Goal: Information Seeking & Learning: Learn about a topic

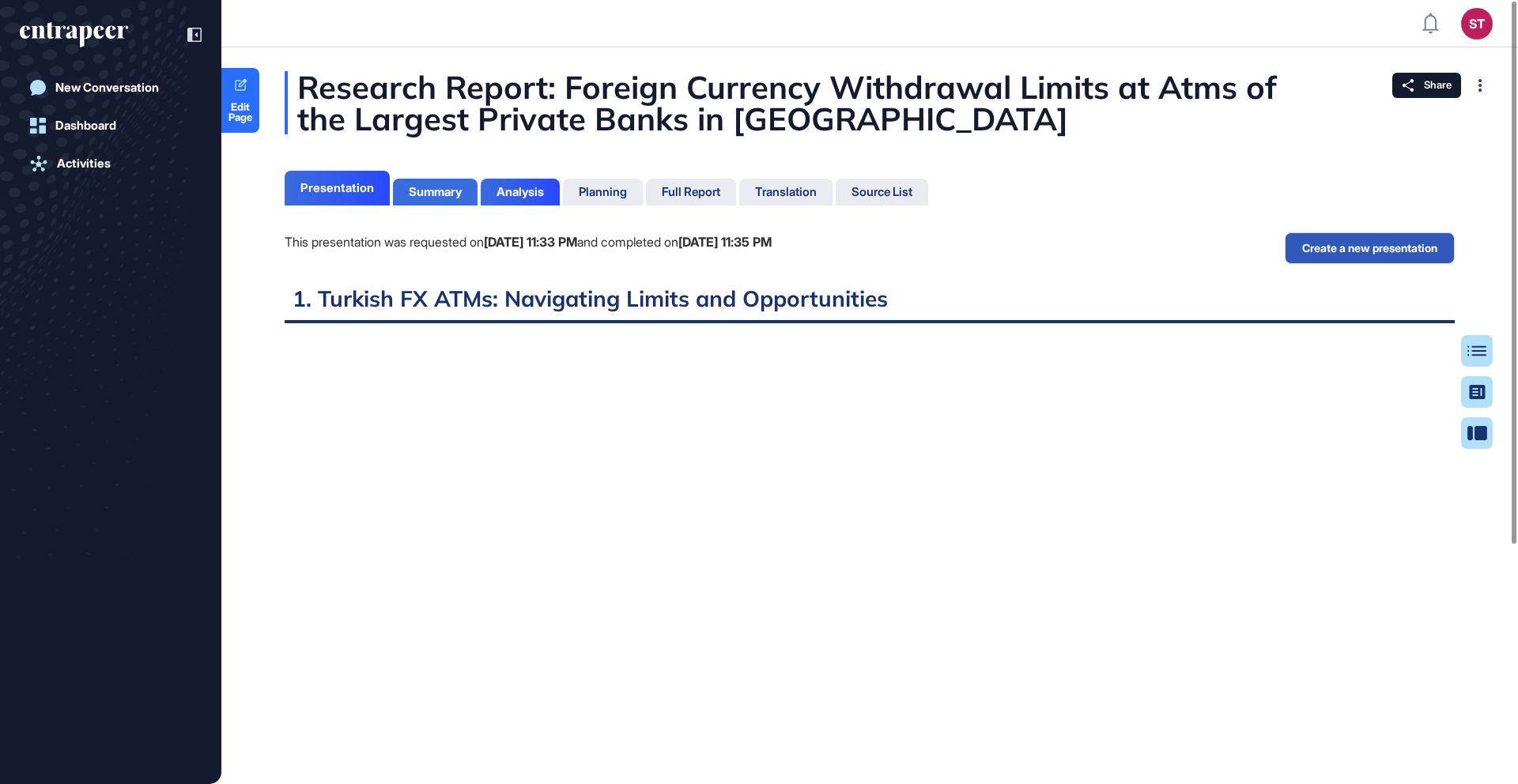
click at [447, 196] on div "Summary" at bounding box center [435, 192] width 53 height 14
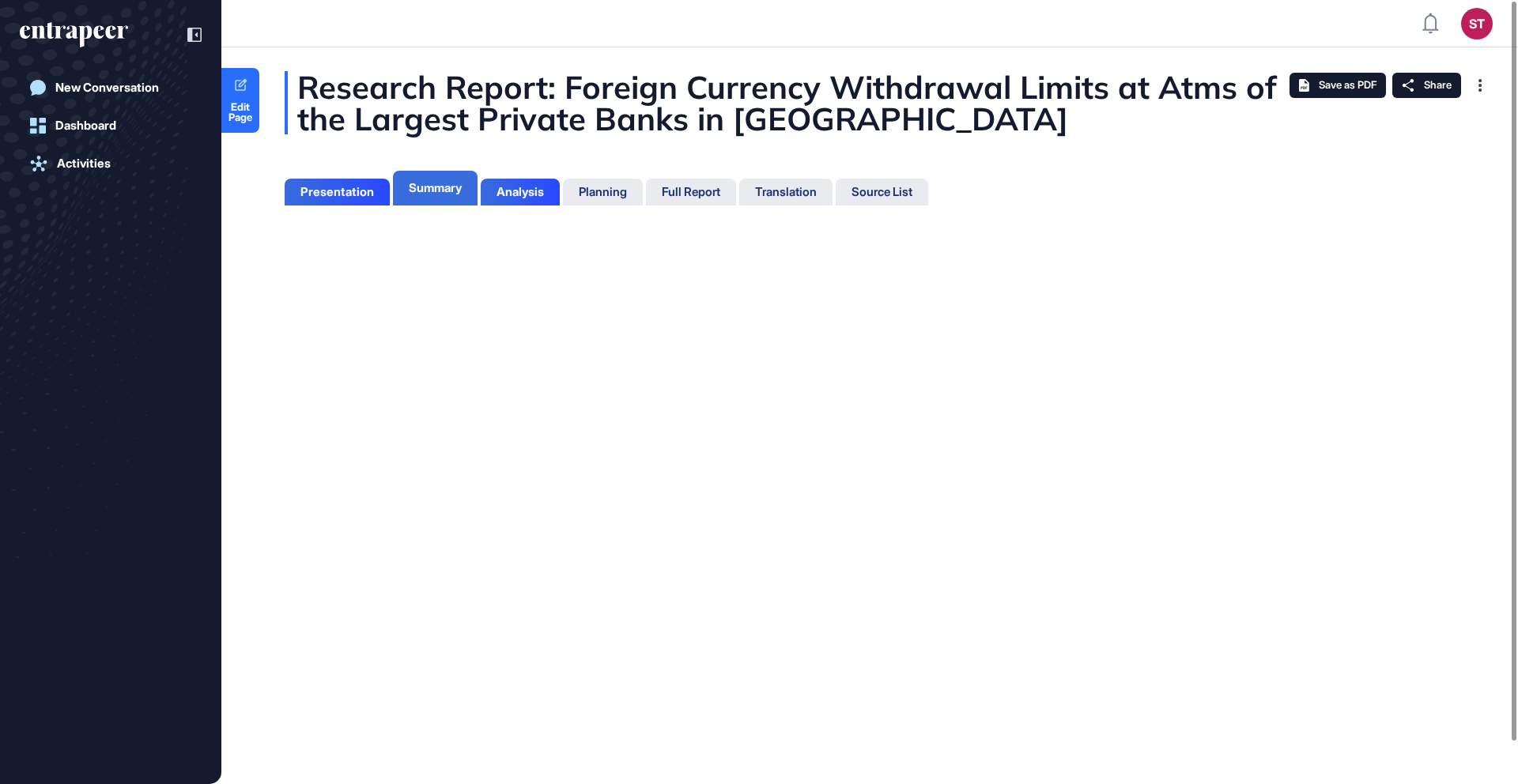
scroll to position [7, 1]
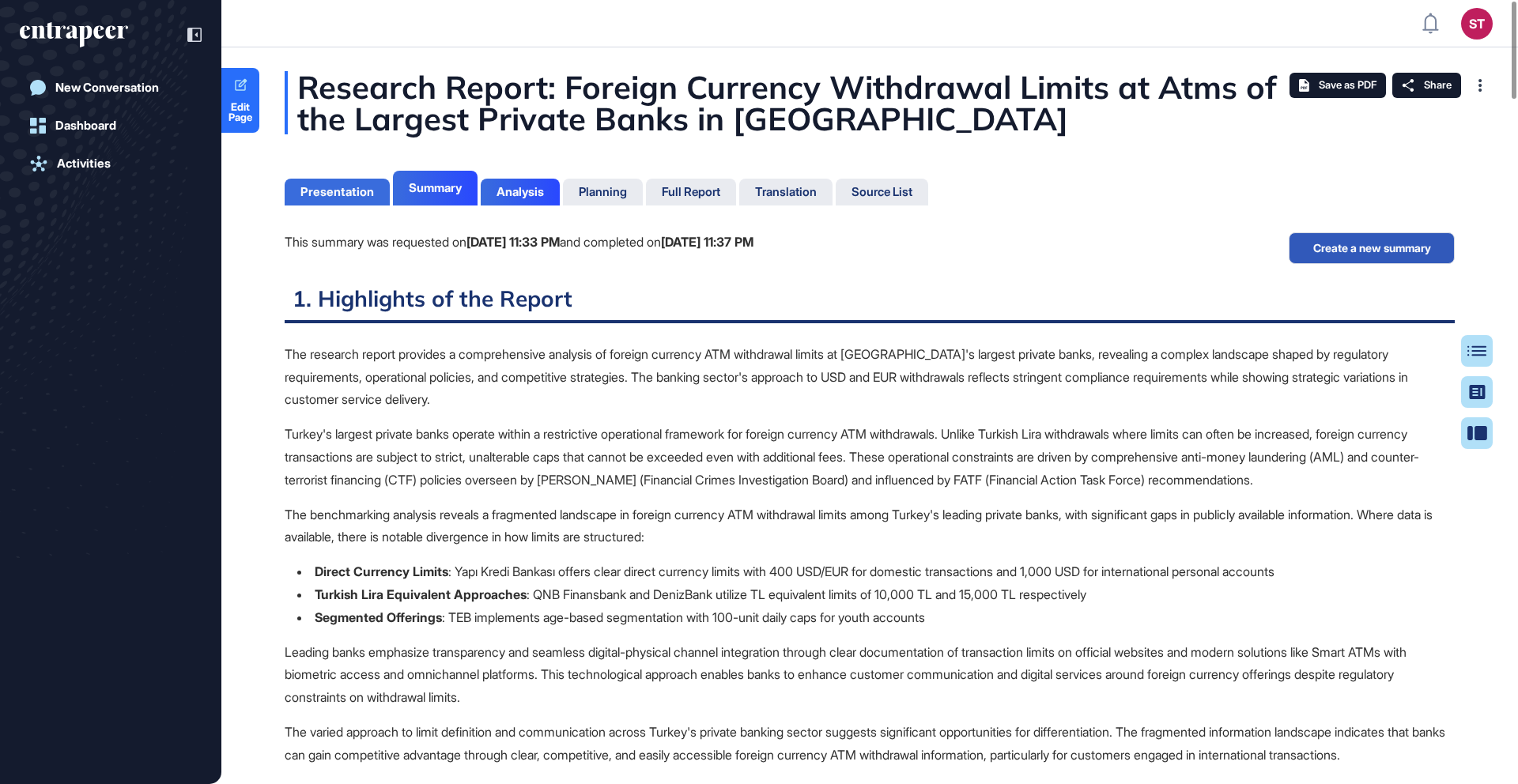
scroll to position [7, 1]
click at [341, 186] on div "Presentation" at bounding box center [337, 192] width 73 height 14
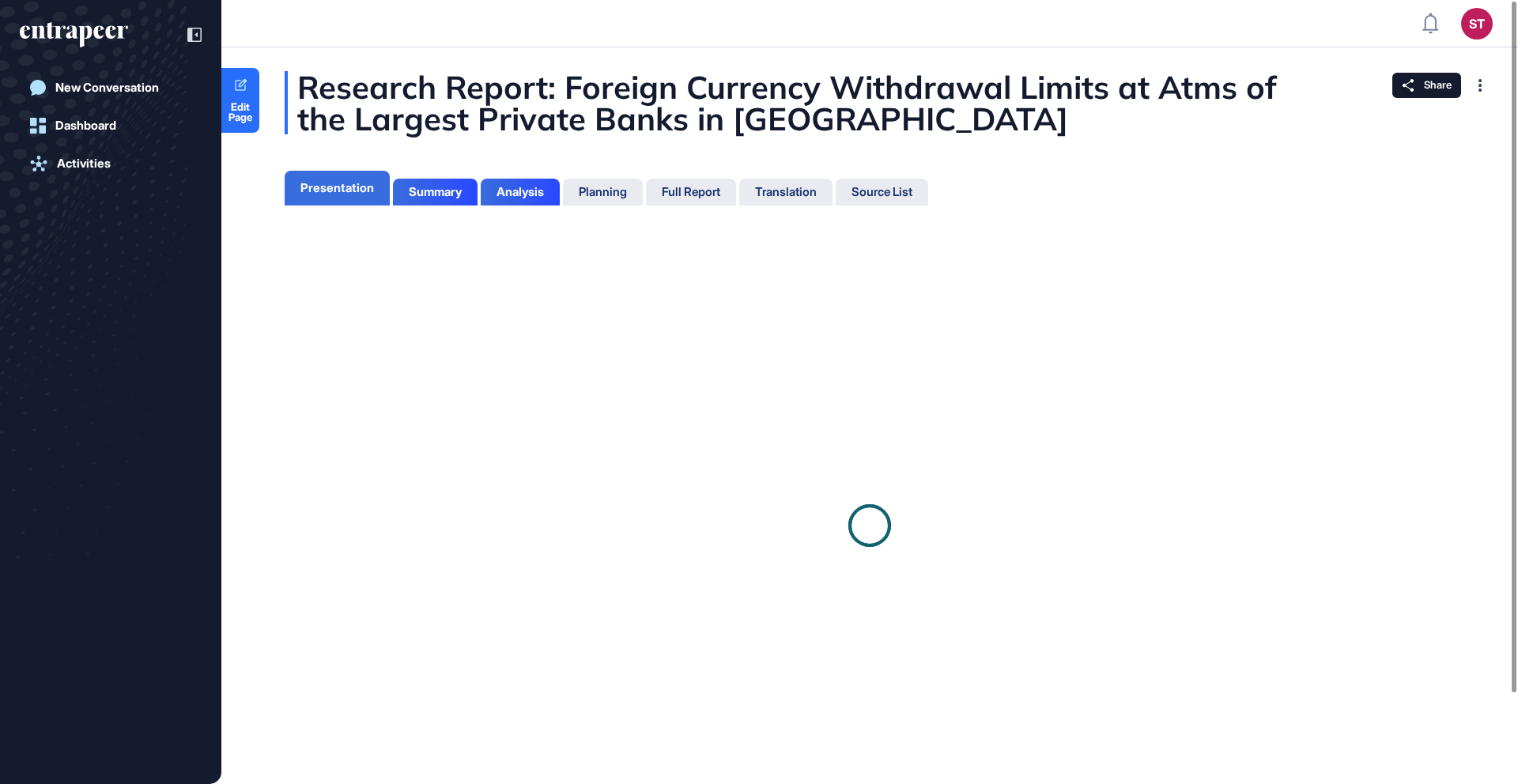
scroll to position [7, 1]
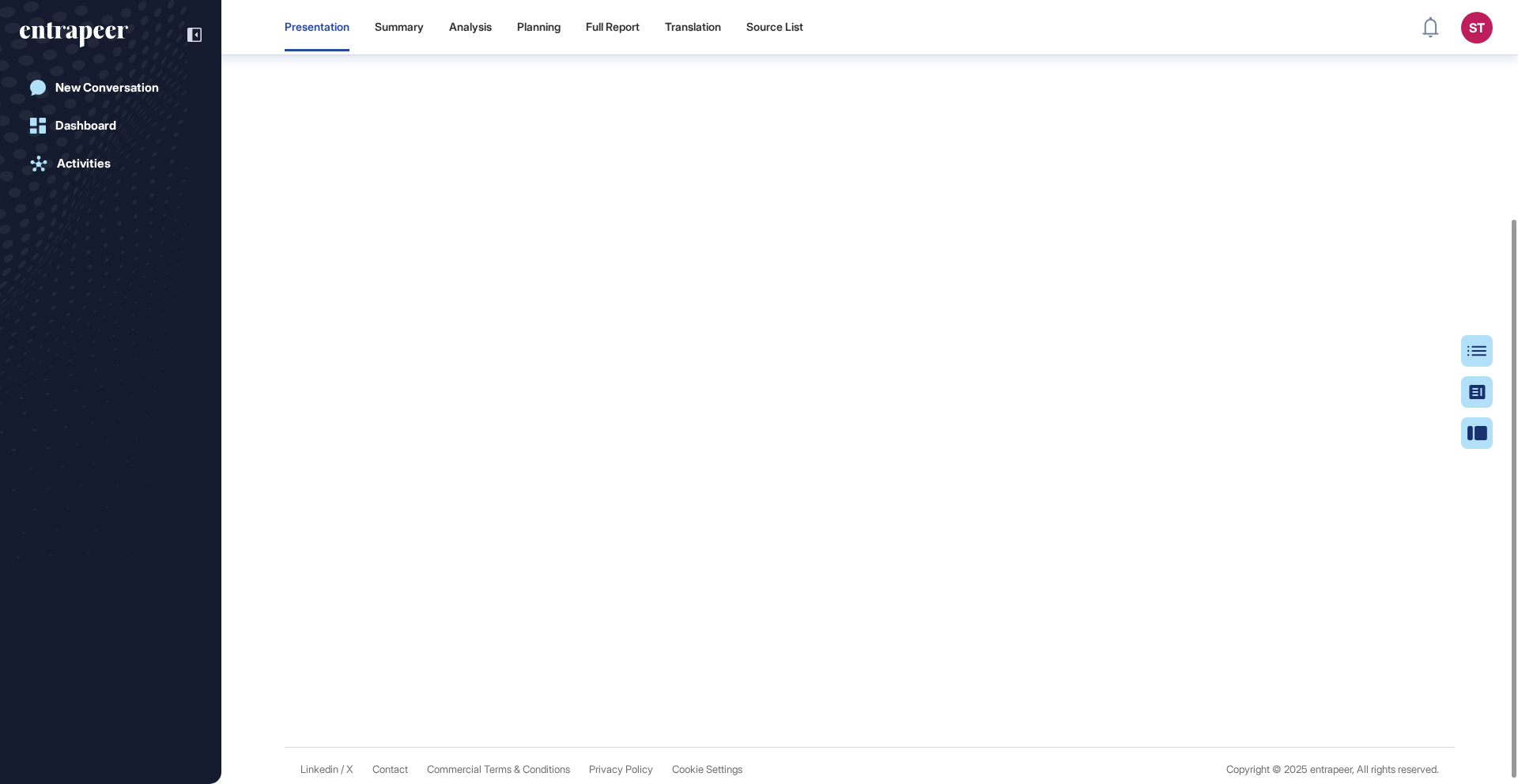
scroll to position [307, 0]
click at [1481, 344] on div at bounding box center [1484, 351] width 32 height 32
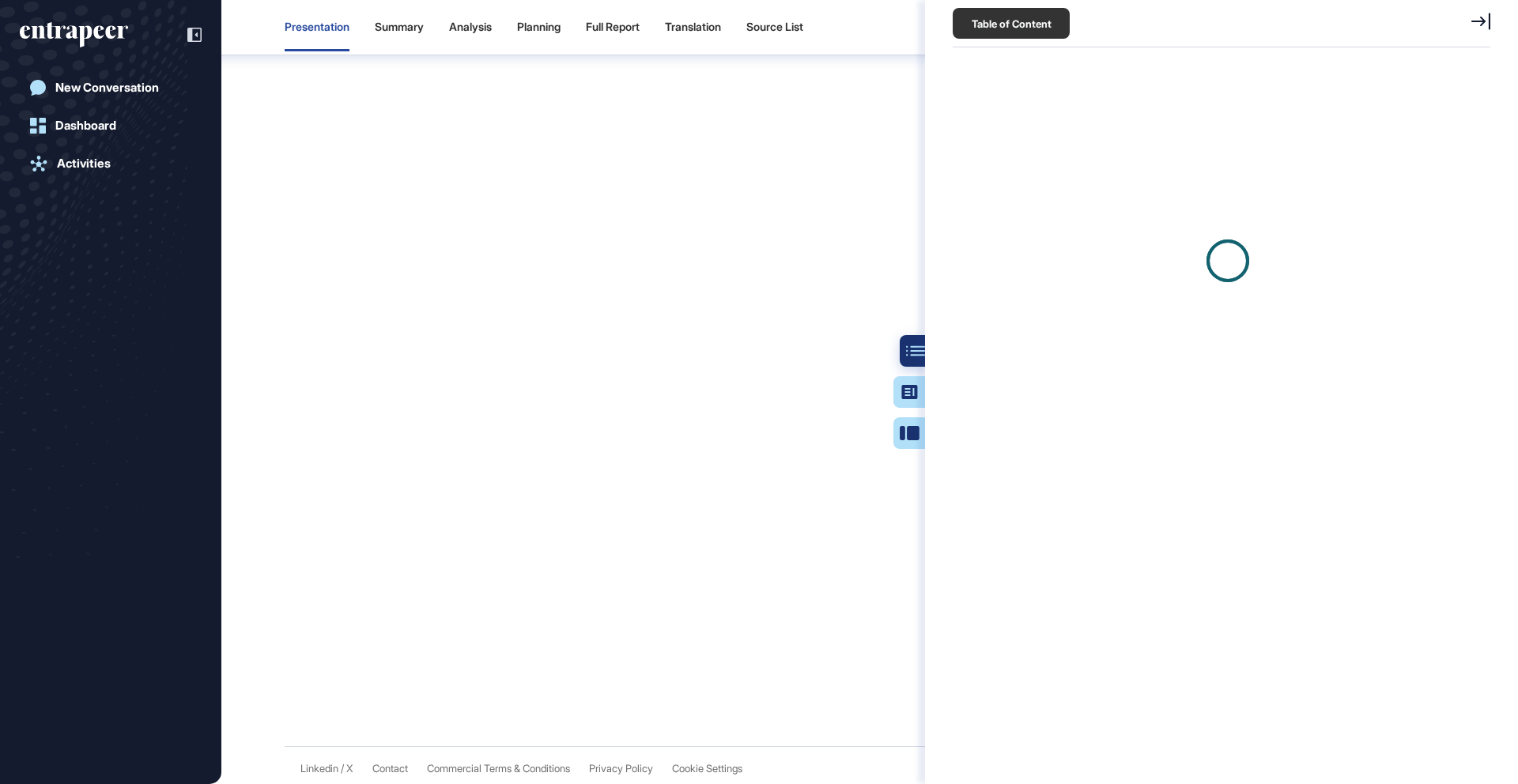
scroll to position [7, 1]
click at [1489, 21] on icon at bounding box center [1481, 21] width 19 height 17
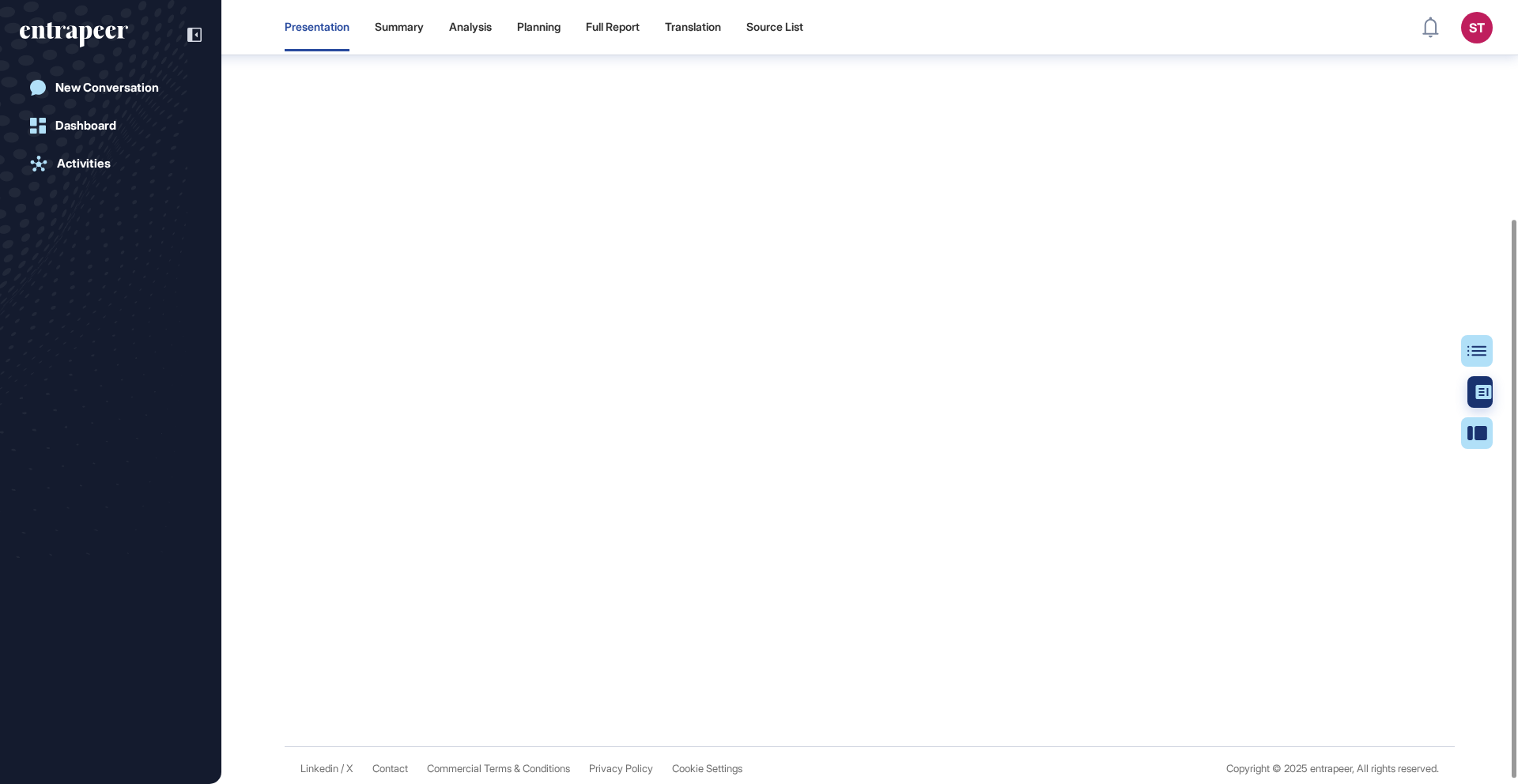
click at [1471, 388] on div at bounding box center [1484, 392] width 32 height 32
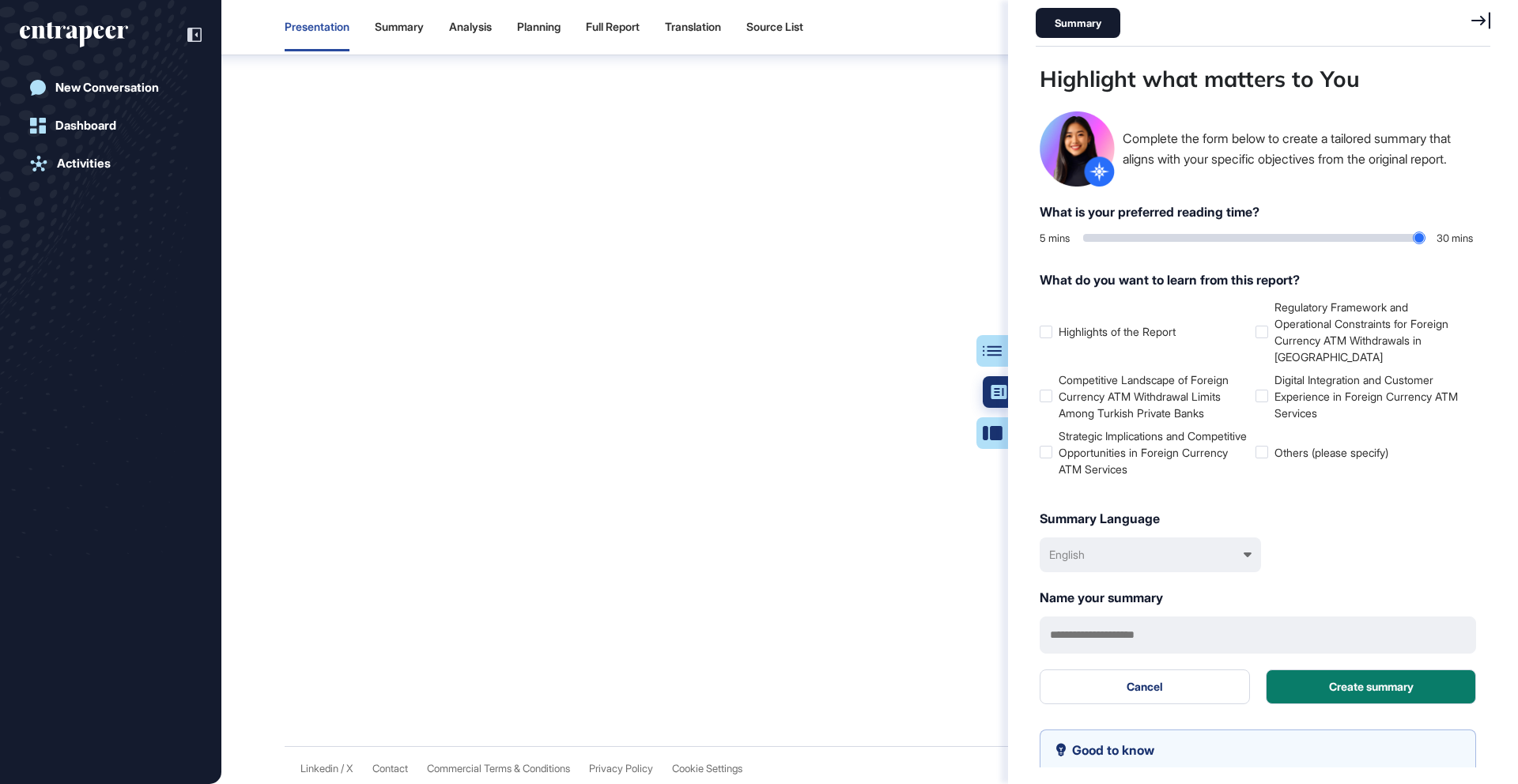
scroll to position [705, 459]
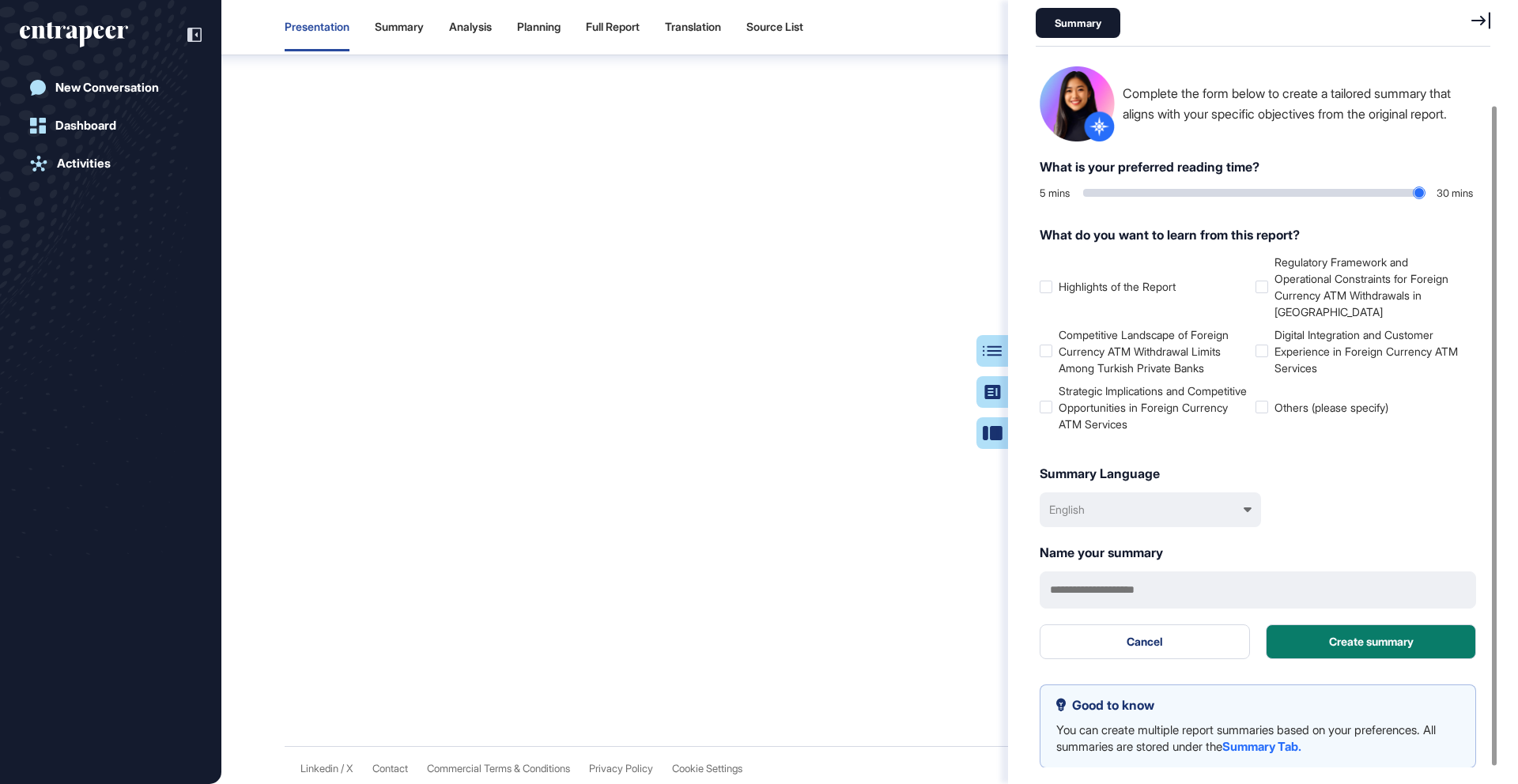
click at [1473, 21] on icon at bounding box center [1481, 21] width 19 height 18
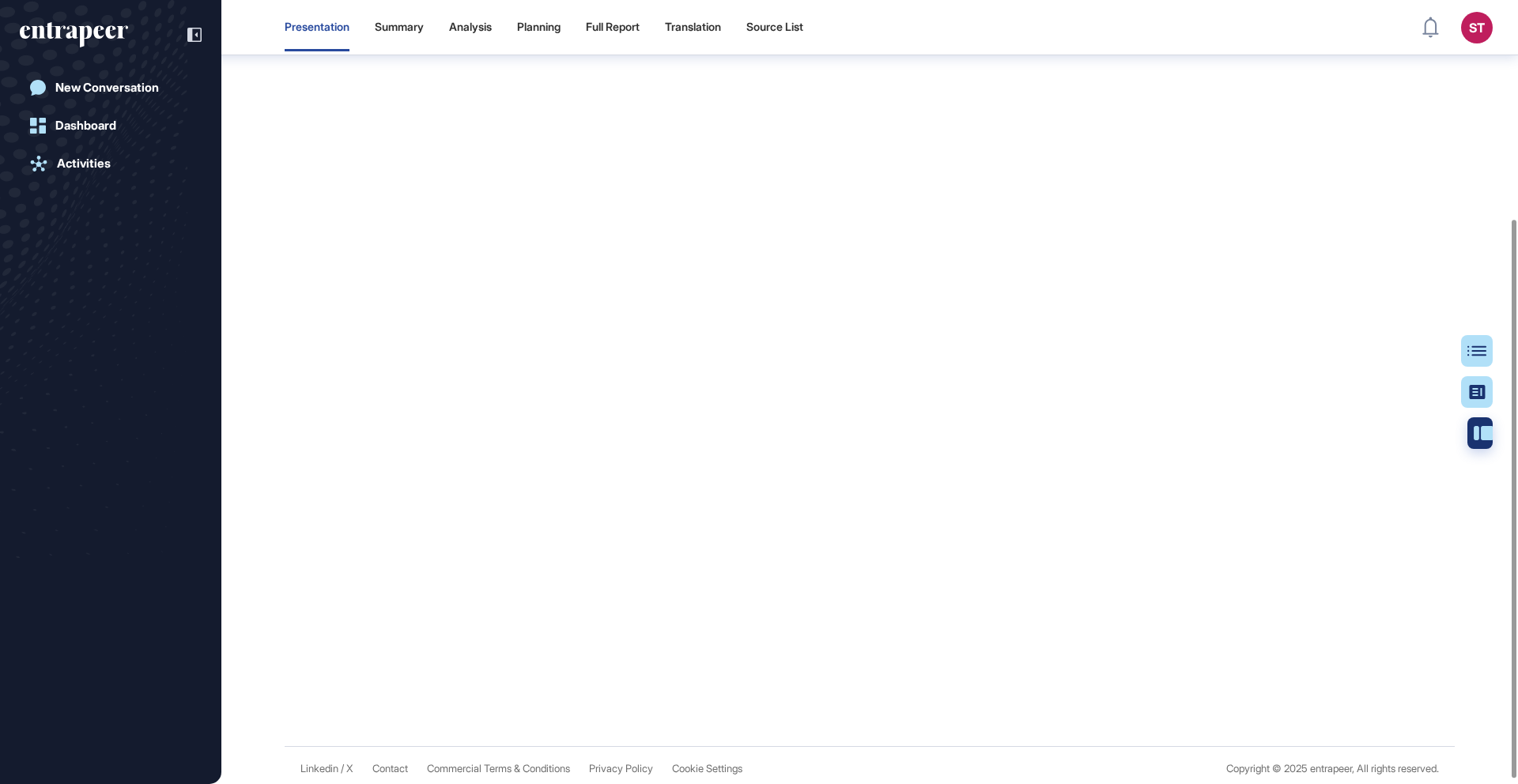
click at [1468, 430] on div at bounding box center [1484, 433] width 32 height 32
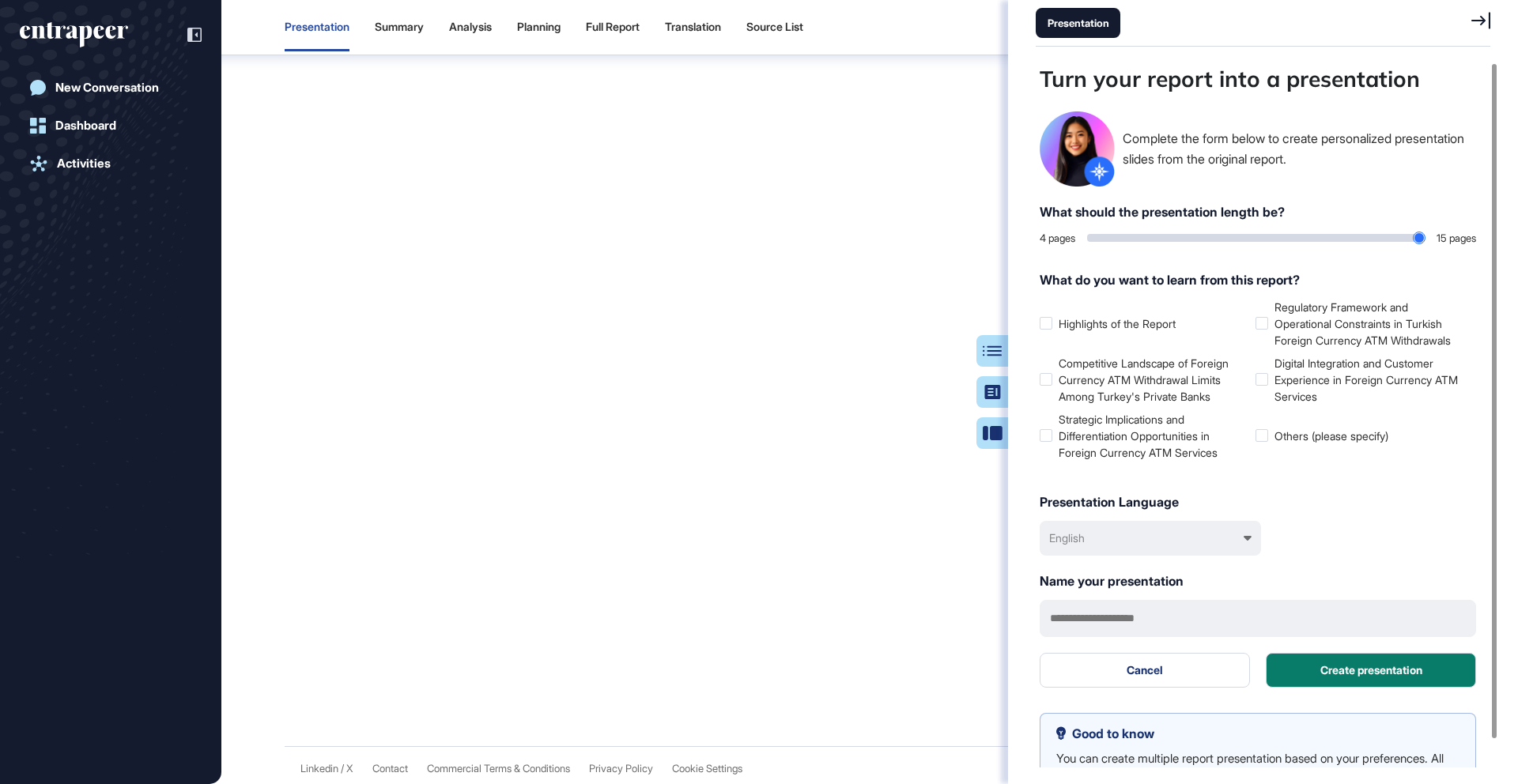
click at [1477, 15] on icon at bounding box center [1481, 21] width 19 height 18
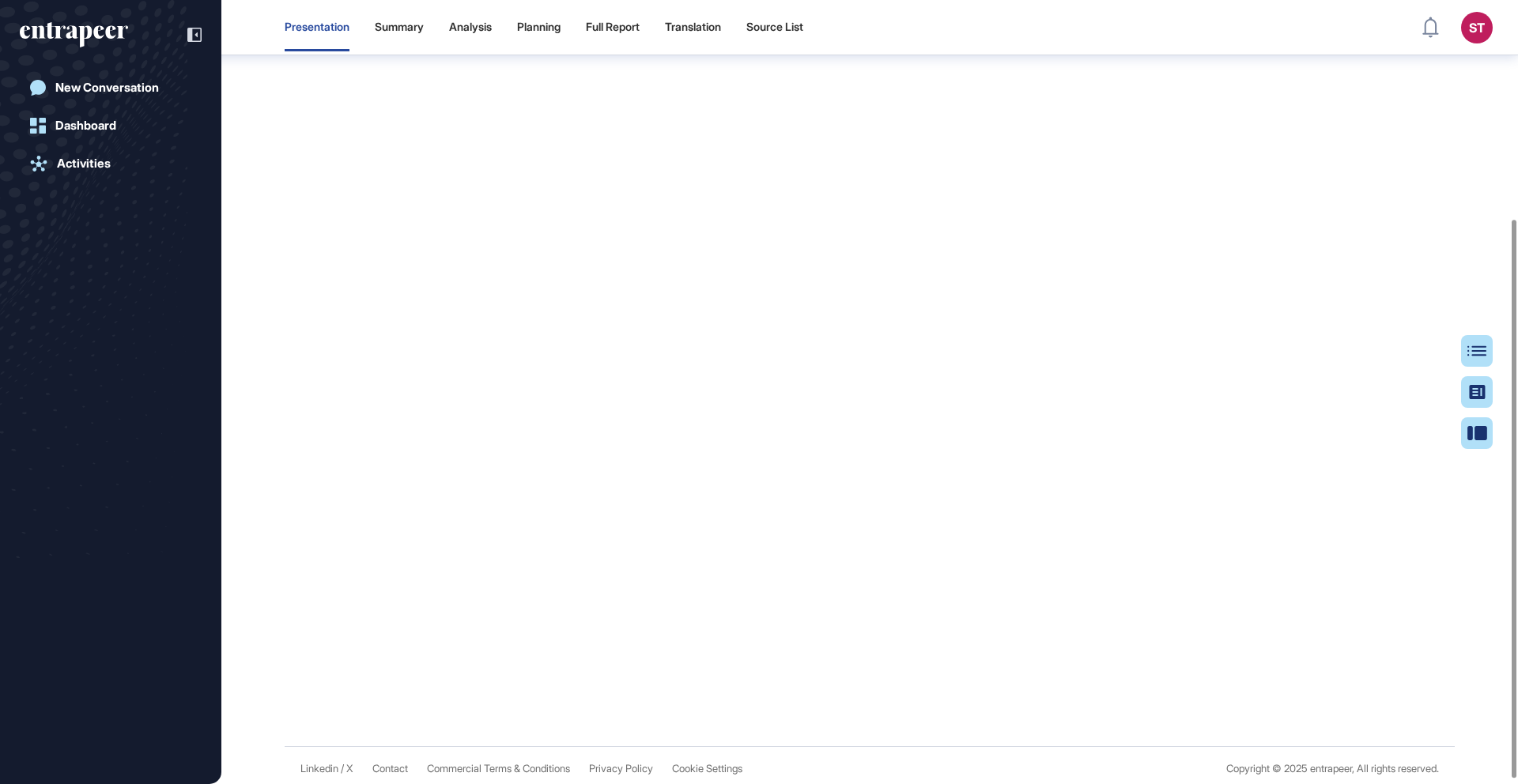
click at [270, 361] on div "Research Report: Foreign Currency Withdrawal Limits at Atms of the Largest Priv…" at bounding box center [869, 247] width 1297 height 951
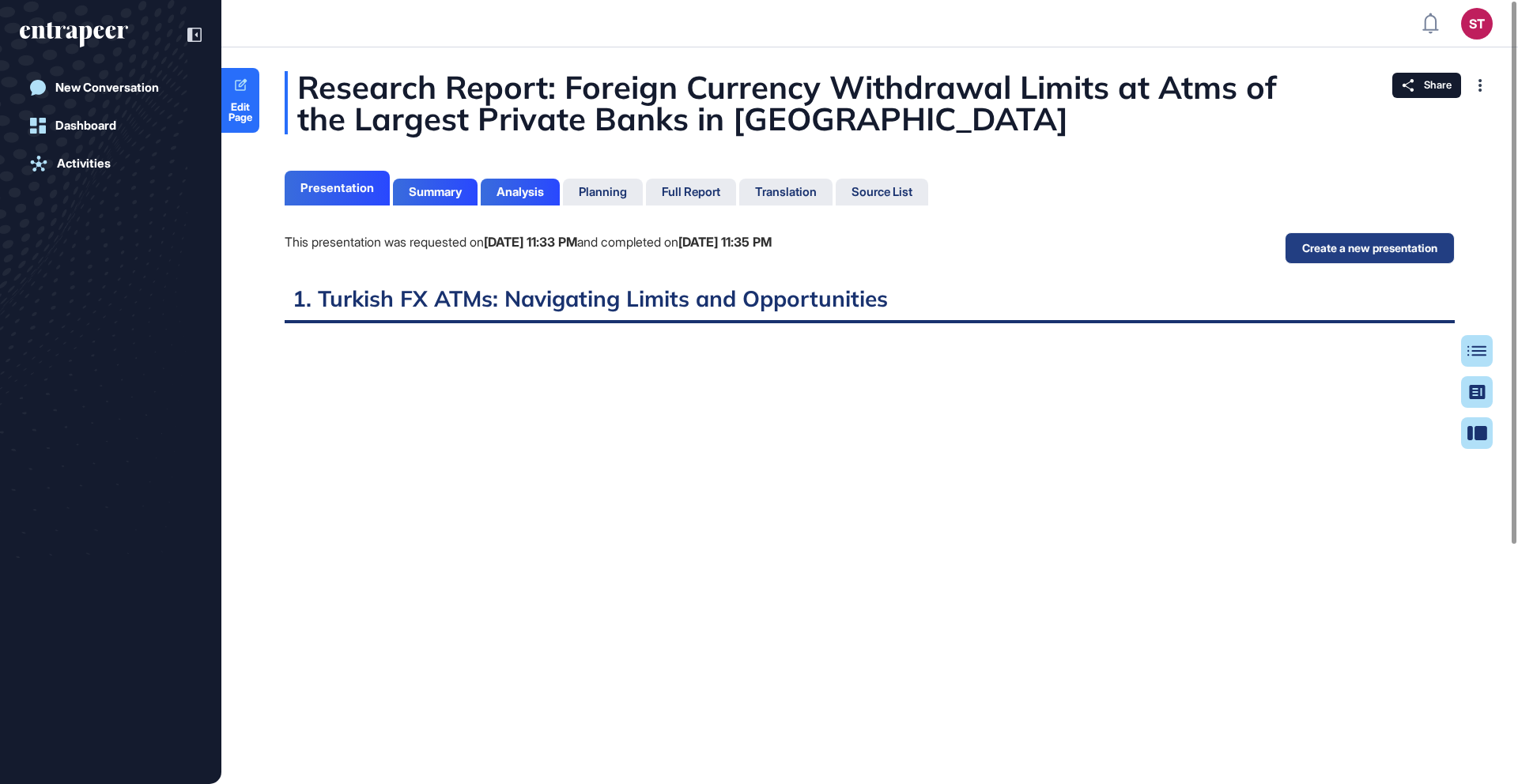
click at [1319, 257] on button "Create a new presentation" at bounding box center [1370, 248] width 170 height 32
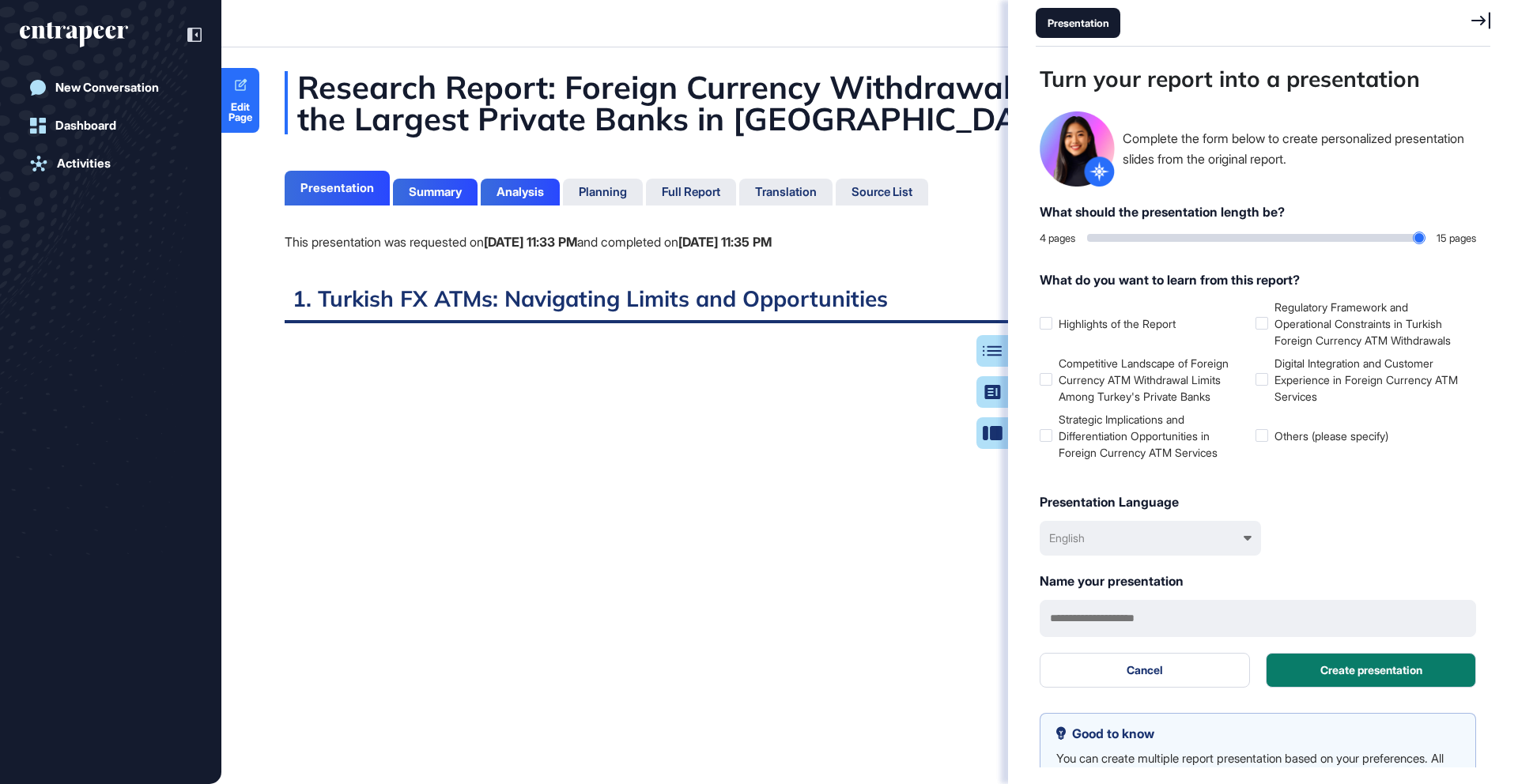
click at [1478, 22] on icon at bounding box center [1481, 21] width 19 height 18
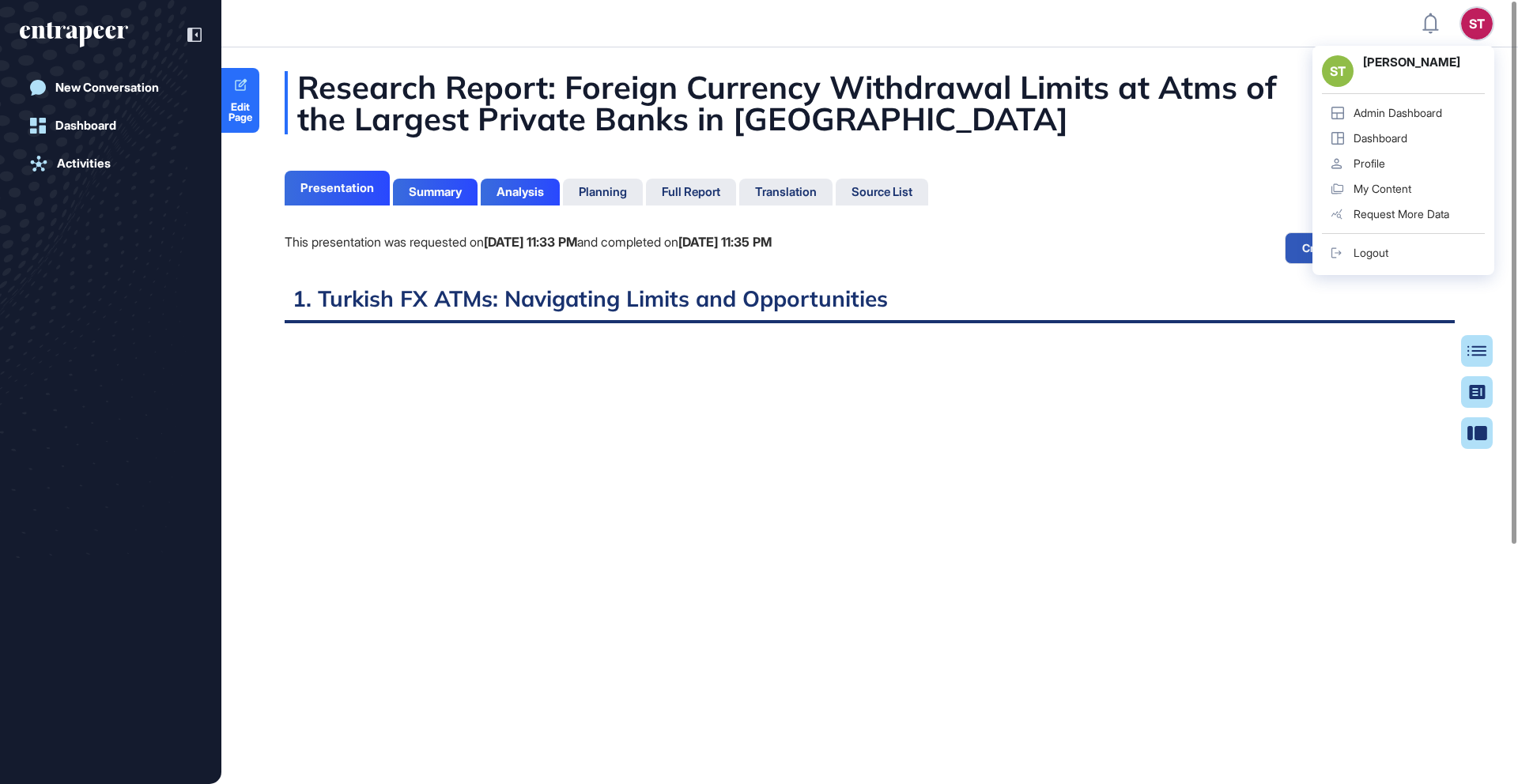
click at [1117, 210] on div "Research Report: Foreign Currency Withdrawal Limits at Atms of the Largest Priv…" at bounding box center [869, 566] width 1297 height 991
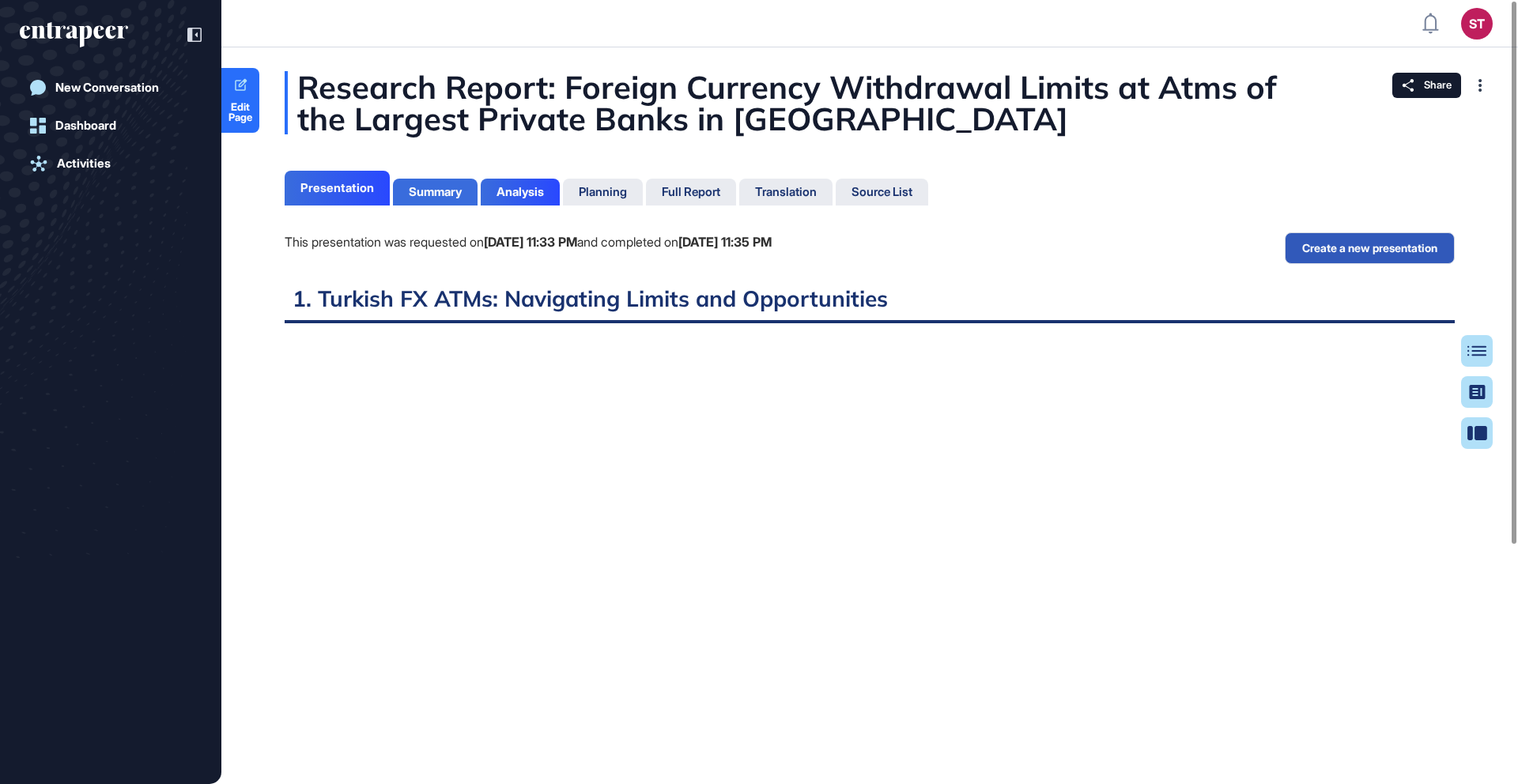
click at [430, 205] on div "Summary" at bounding box center [435, 192] width 84 height 27
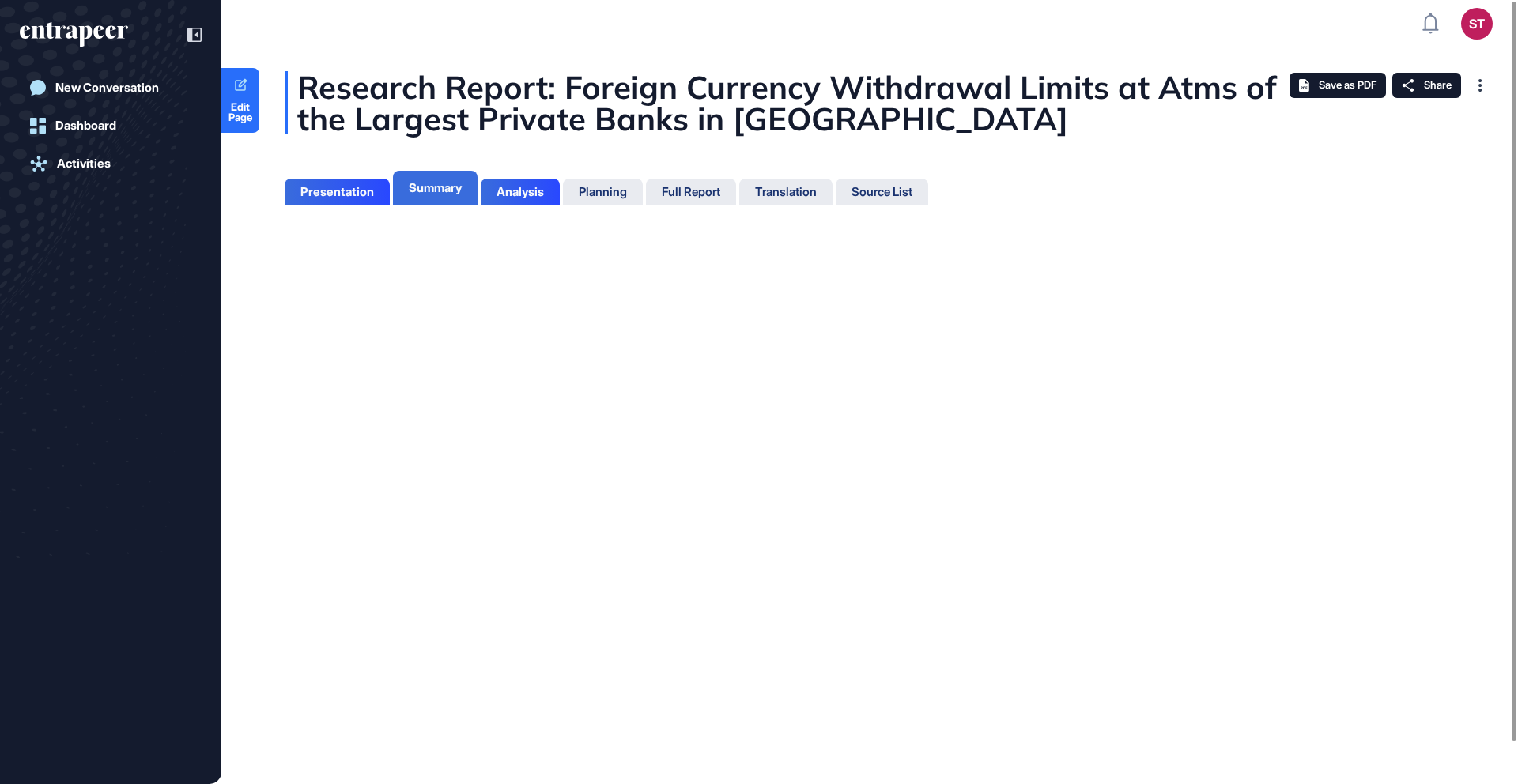
scroll to position [705, 4]
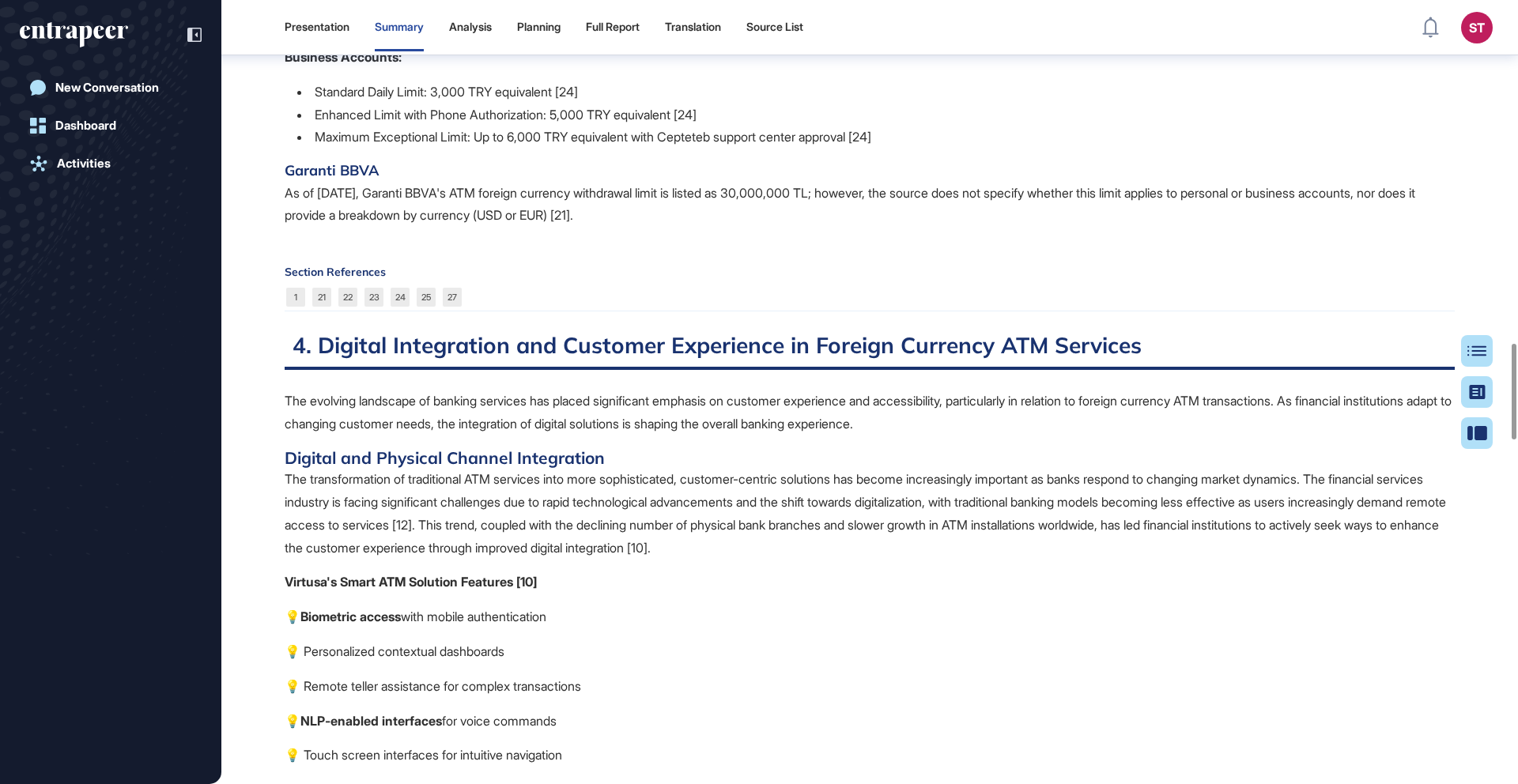
scroll to position [2617, 0]
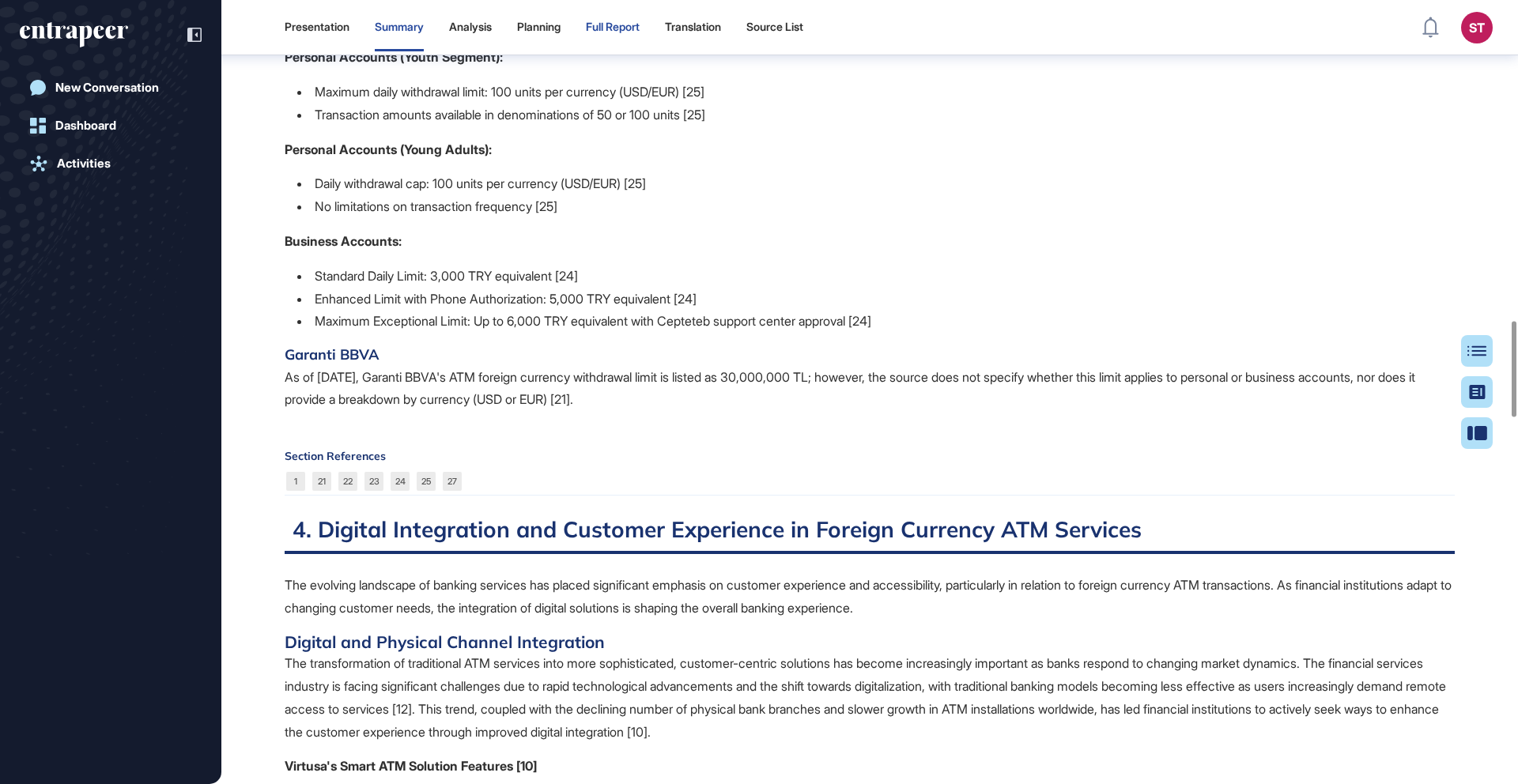
click at [640, 42] on div "Full Report" at bounding box center [613, 28] width 54 height 48
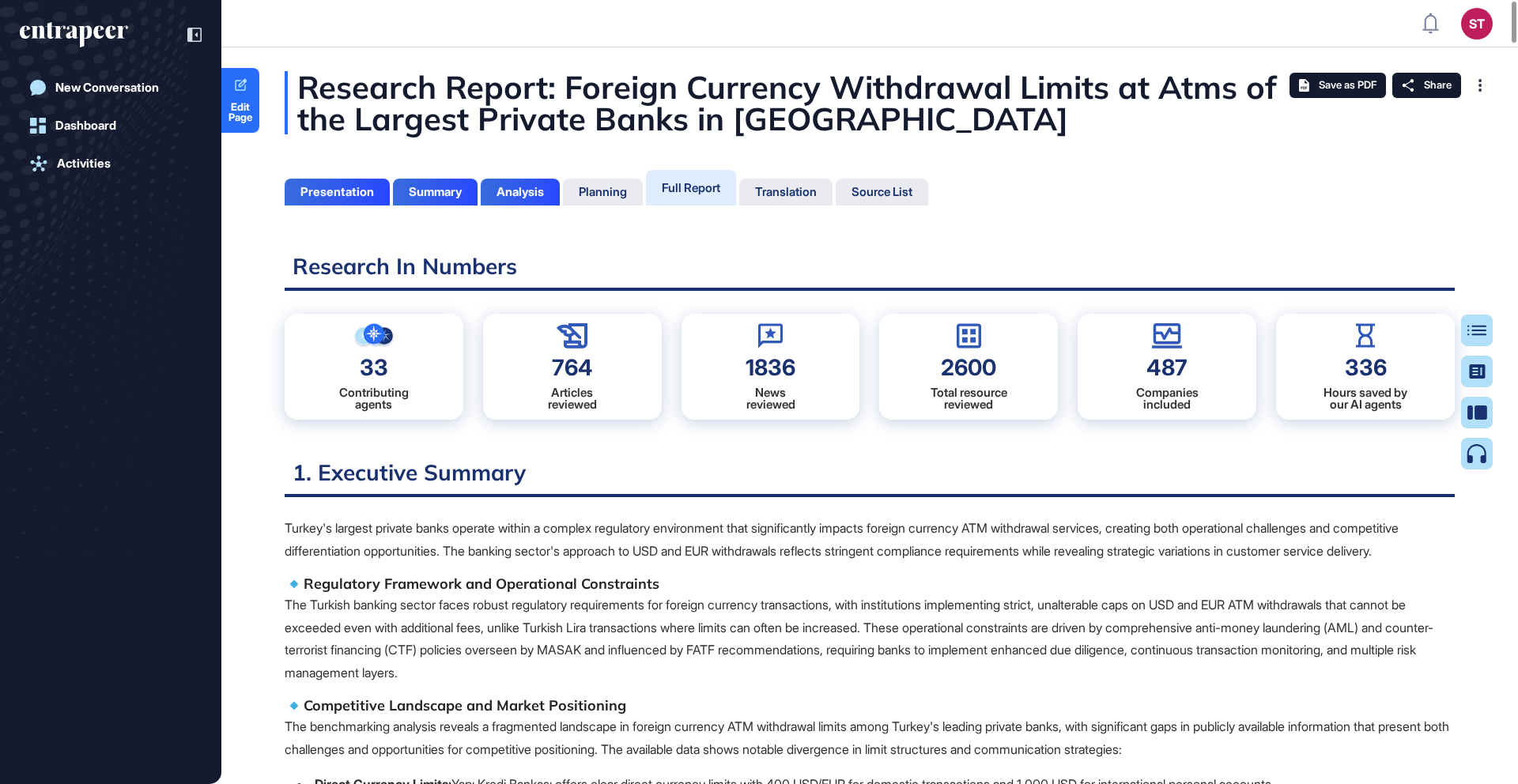
scroll to position [7, 1]
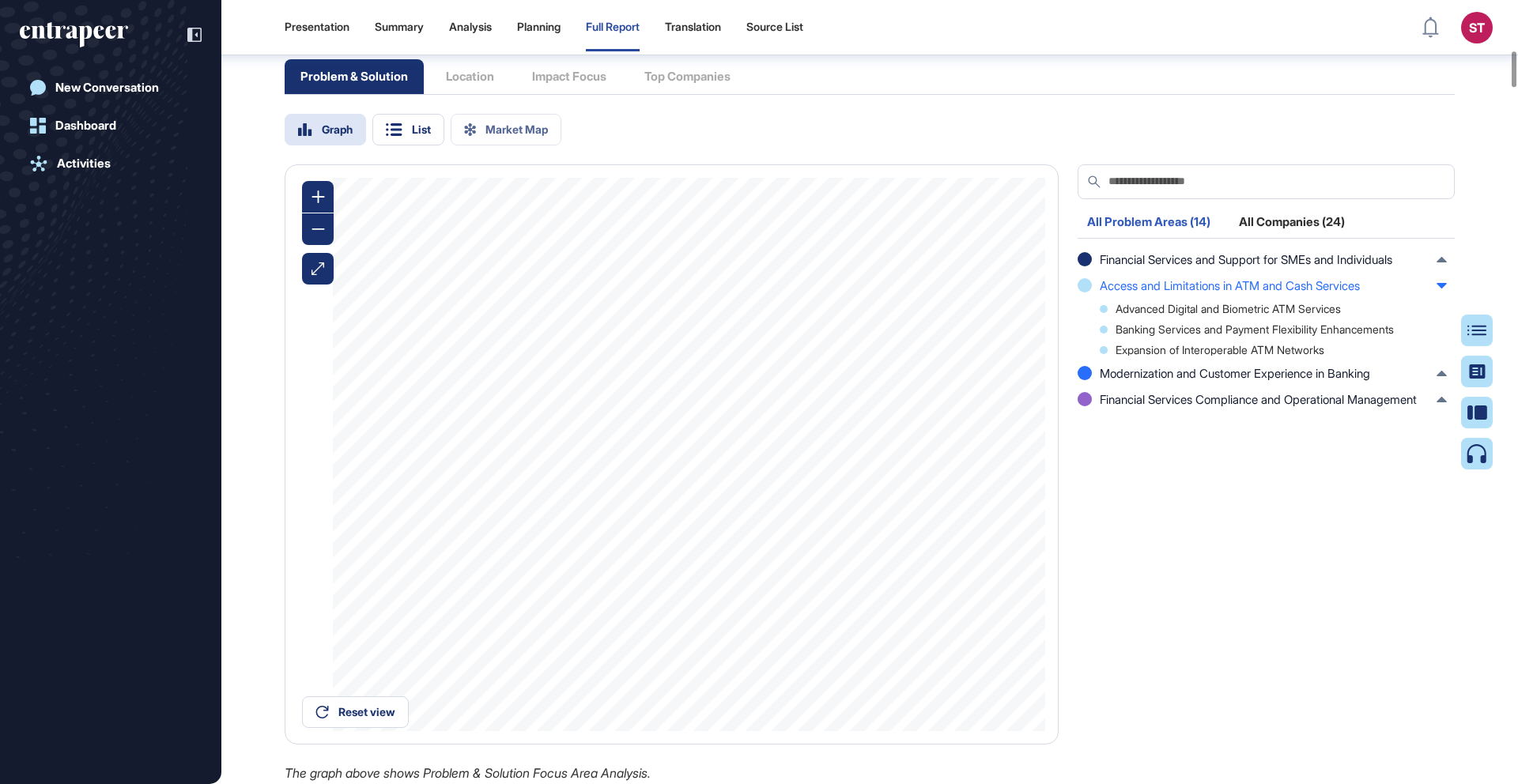
click at [299, 287] on div "Reset view Modernization and Customer Experience in Banking 10 Use cases 10 Tot…" at bounding box center [672, 454] width 774 height 580
click at [306, 285] on div at bounding box center [318, 269] width 32 height 32
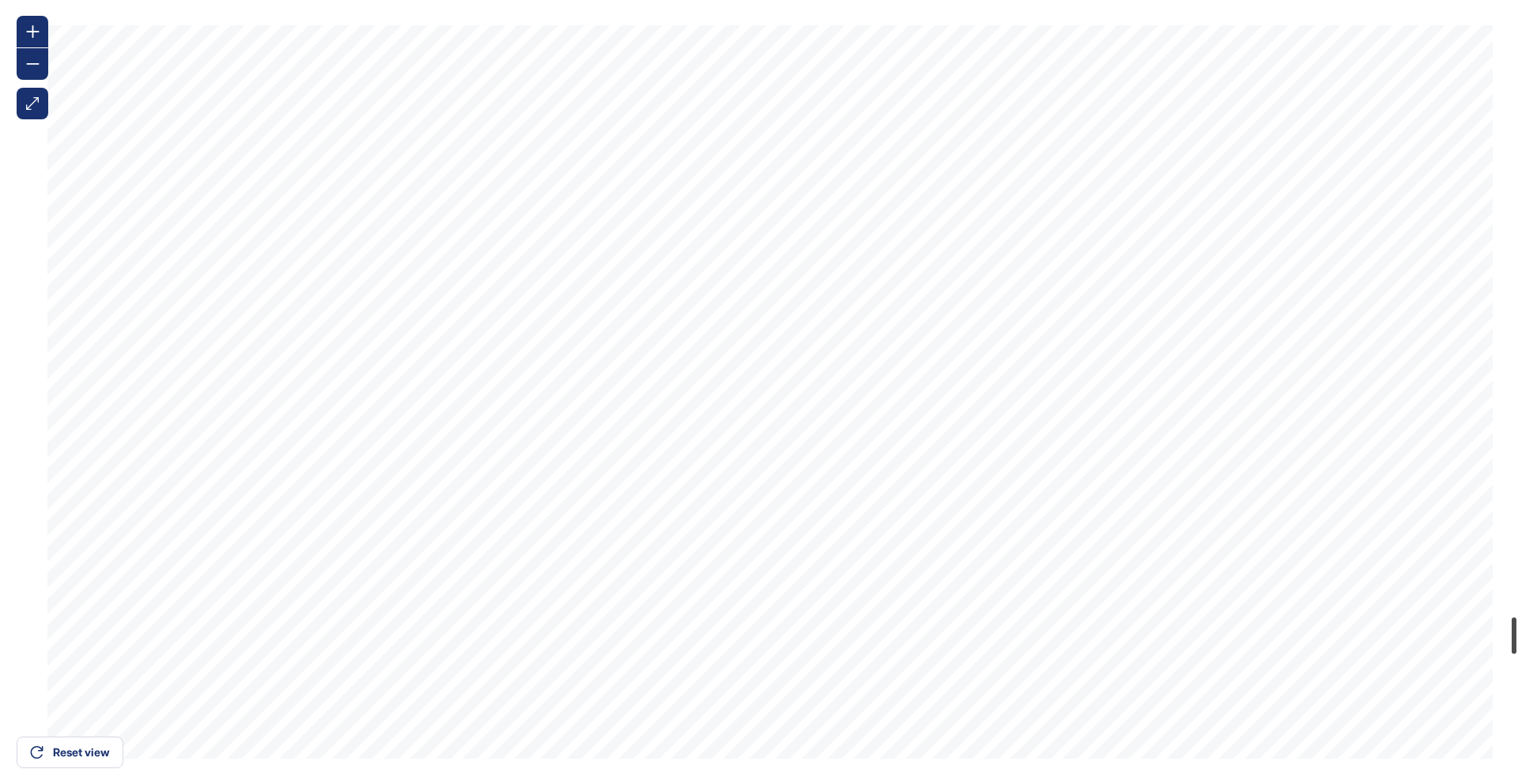
scroll to position [16245, 0]
drag, startPoint x: 1516, startPoint y: 69, endPoint x: 1512, endPoint y: 780, distance: 711.0
click at [1513, 782] on div "Presentation Summary Analysis Planning Full Report Translation Source List ST A…" at bounding box center [759, 392] width 1518 height 784
click at [102, 747] on div "Reset view" at bounding box center [82, 753] width 57 height 11
click at [45, 94] on div at bounding box center [33, 103] width 32 height 32
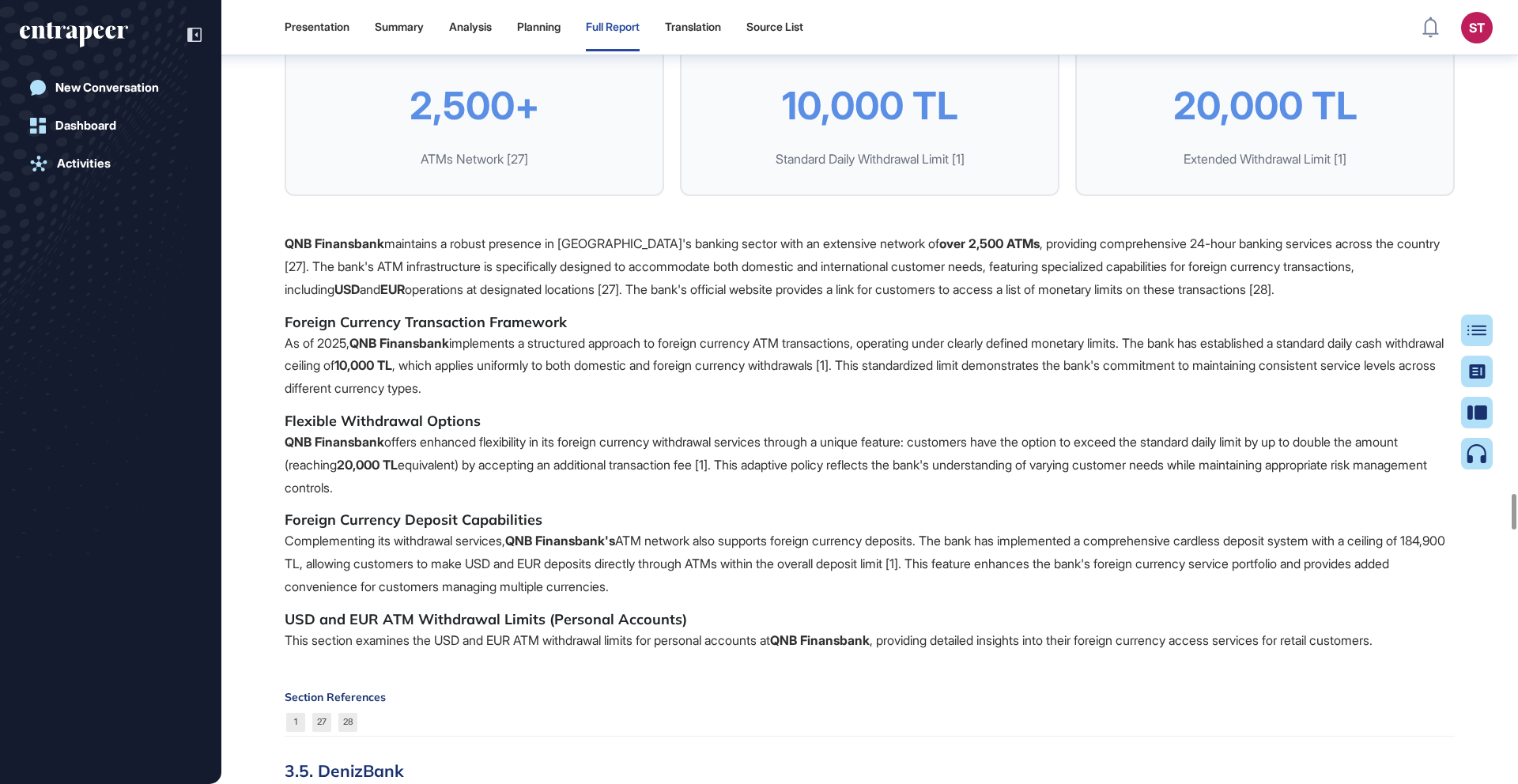
scroll to position [10750, 0]
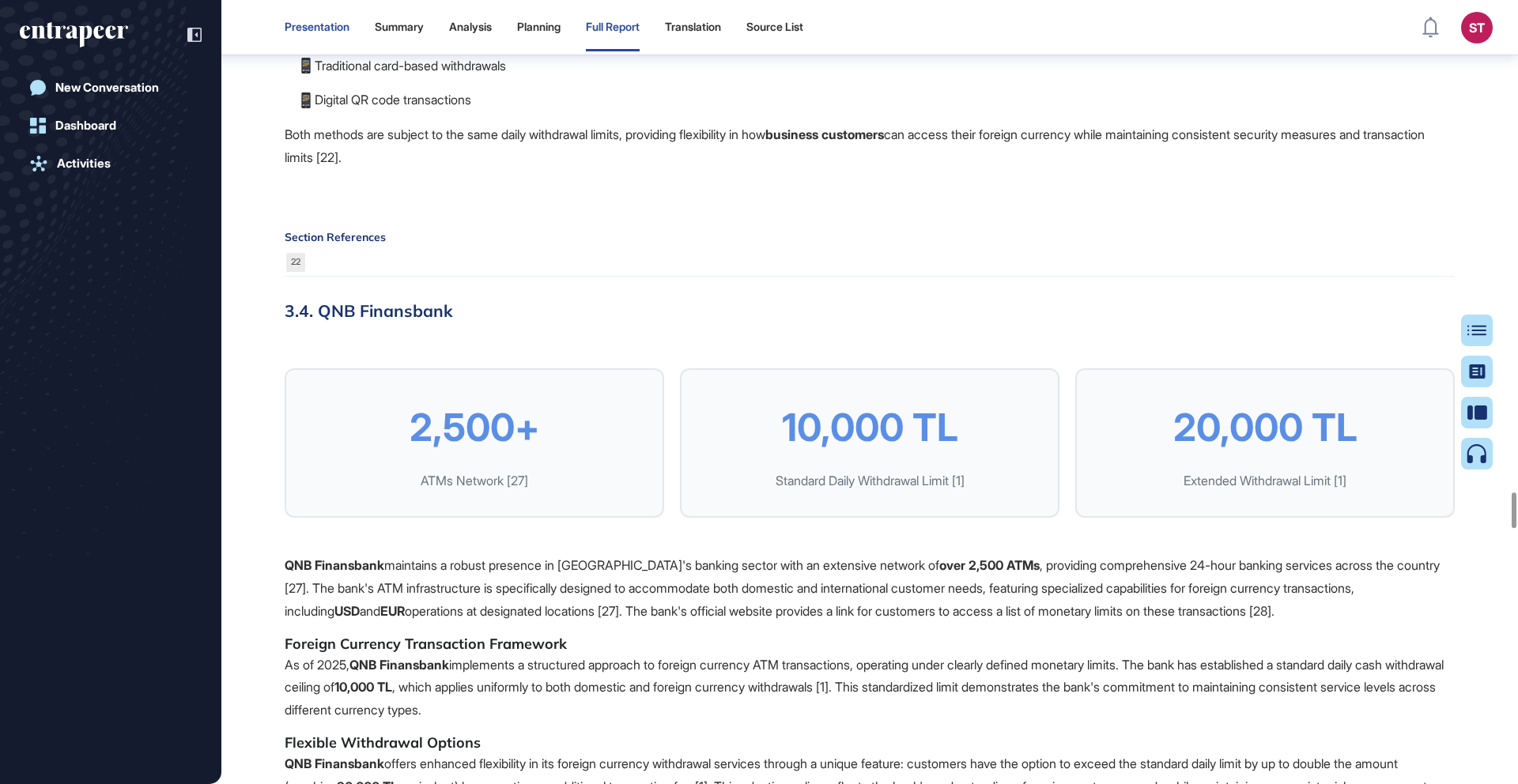
click at [329, 39] on div "Presentation" at bounding box center [317, 28] width 64 height 48
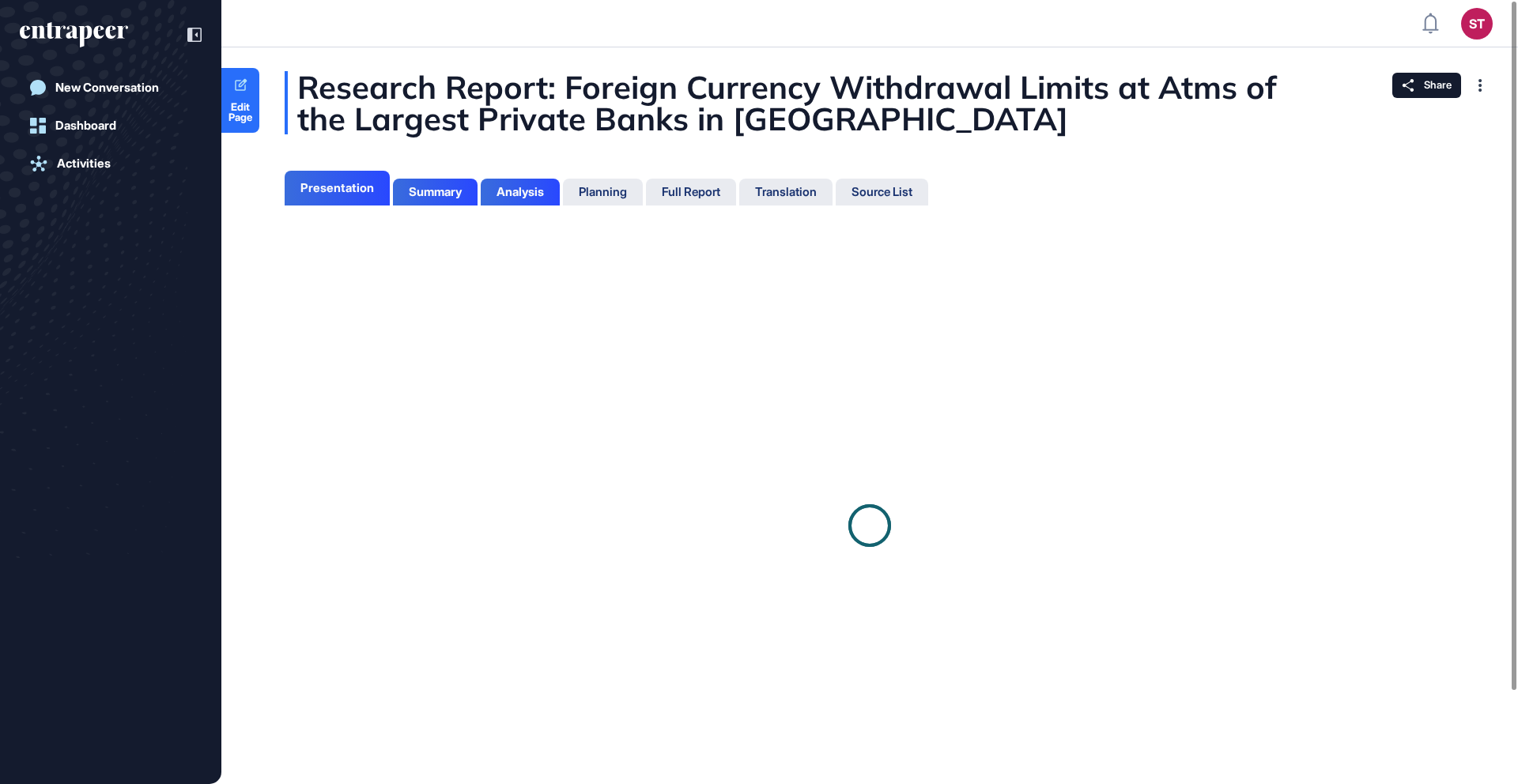
scroll to position [7, 1]
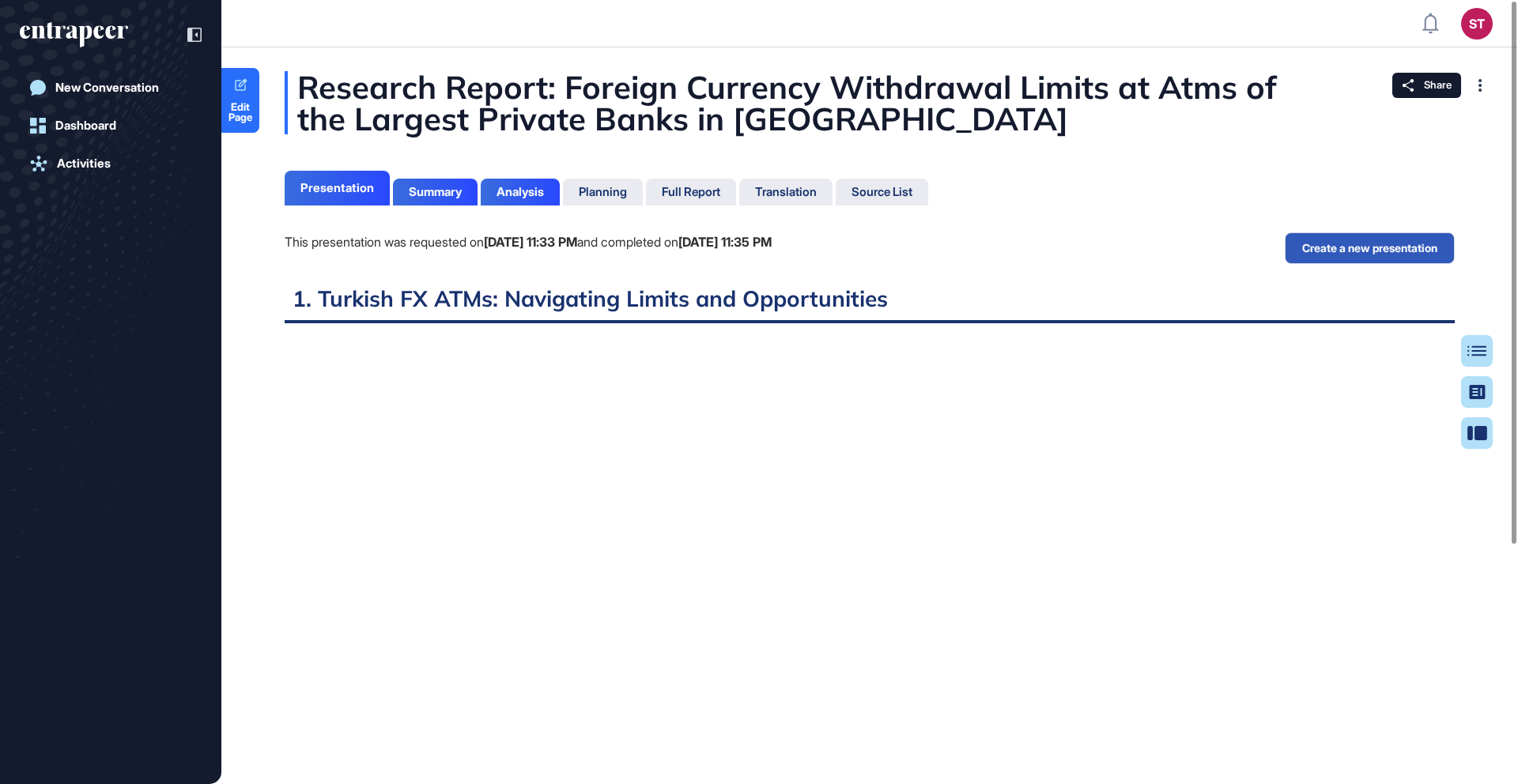
scroll to position [7, 1]
click at [436, 191] on div "Summary" at bounding box center [435, 192] width 53 height 14
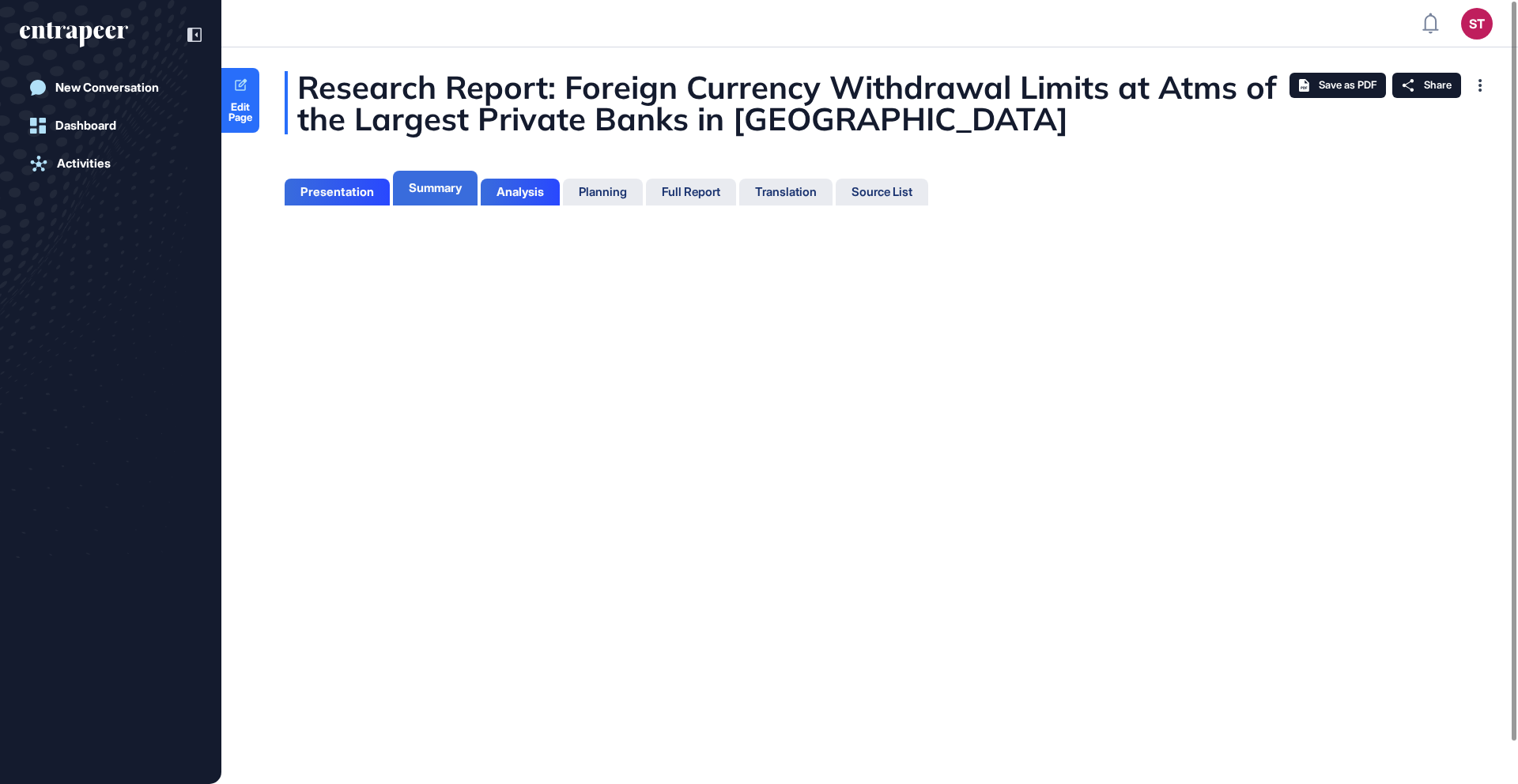
scroll to position [7, 1]
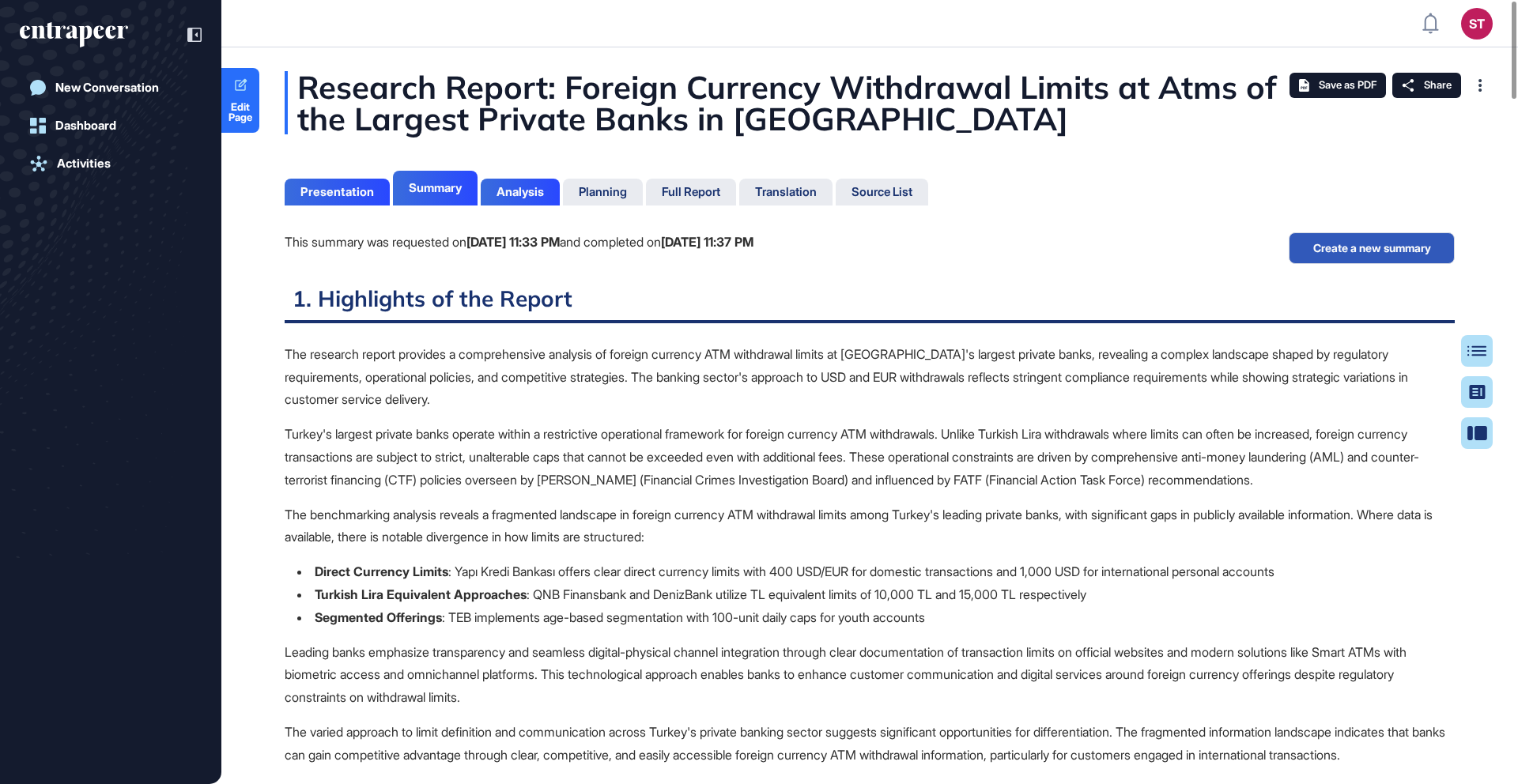
scroll to position [705, 4]
click at [1476, 83] on div at bounding box center [1481, 85] width 25 height 25
click at [1476, 82] on div at bounding box center [1481, 85] width 25 height 25
click at [705, 183] on div "Full Report" at bounding box center [691, 192] width 90 height 27
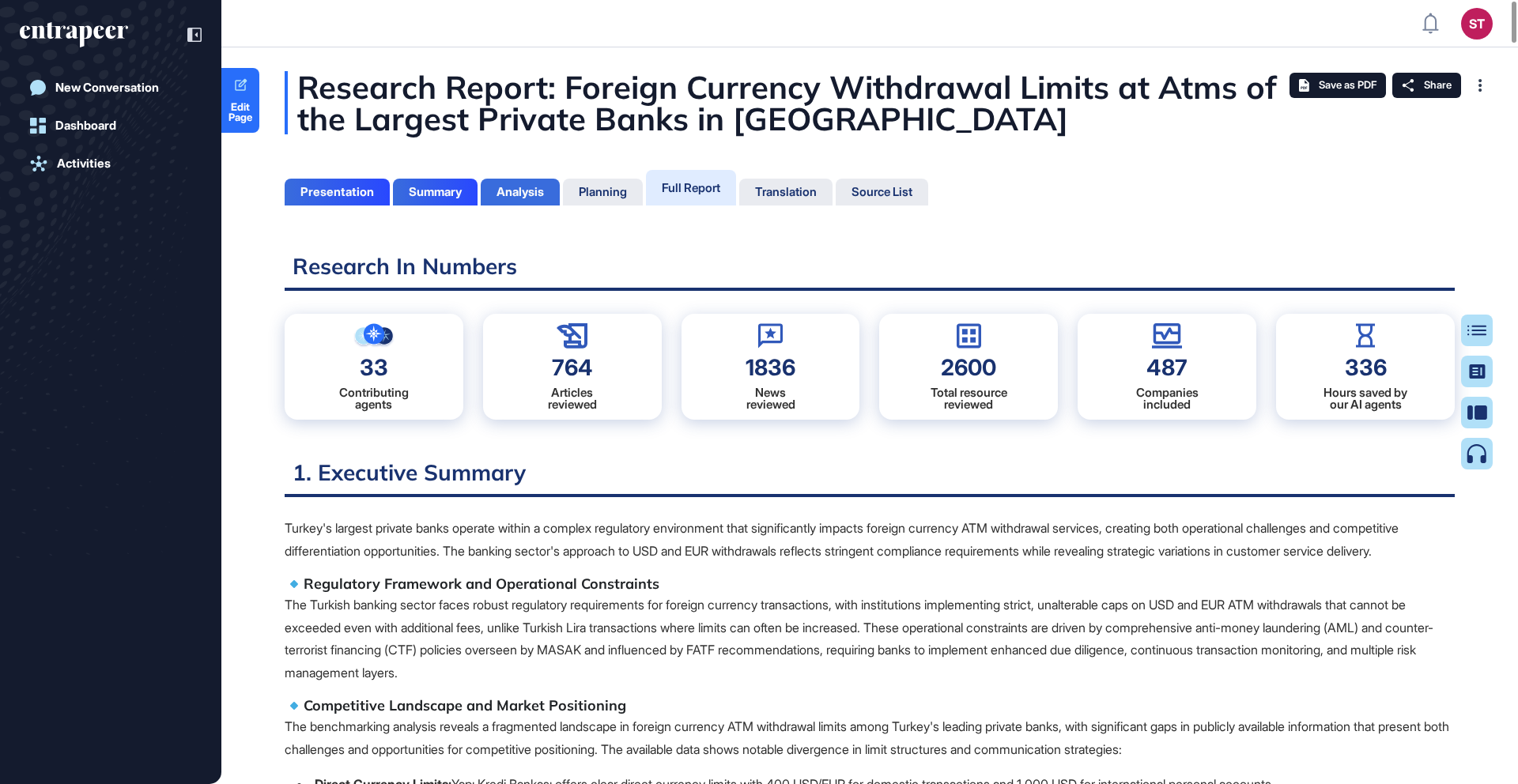
scroll to position [705, 4]
click at [533, 190] on div "Analysis" at bounding box center [521, 192] width 48 height 14
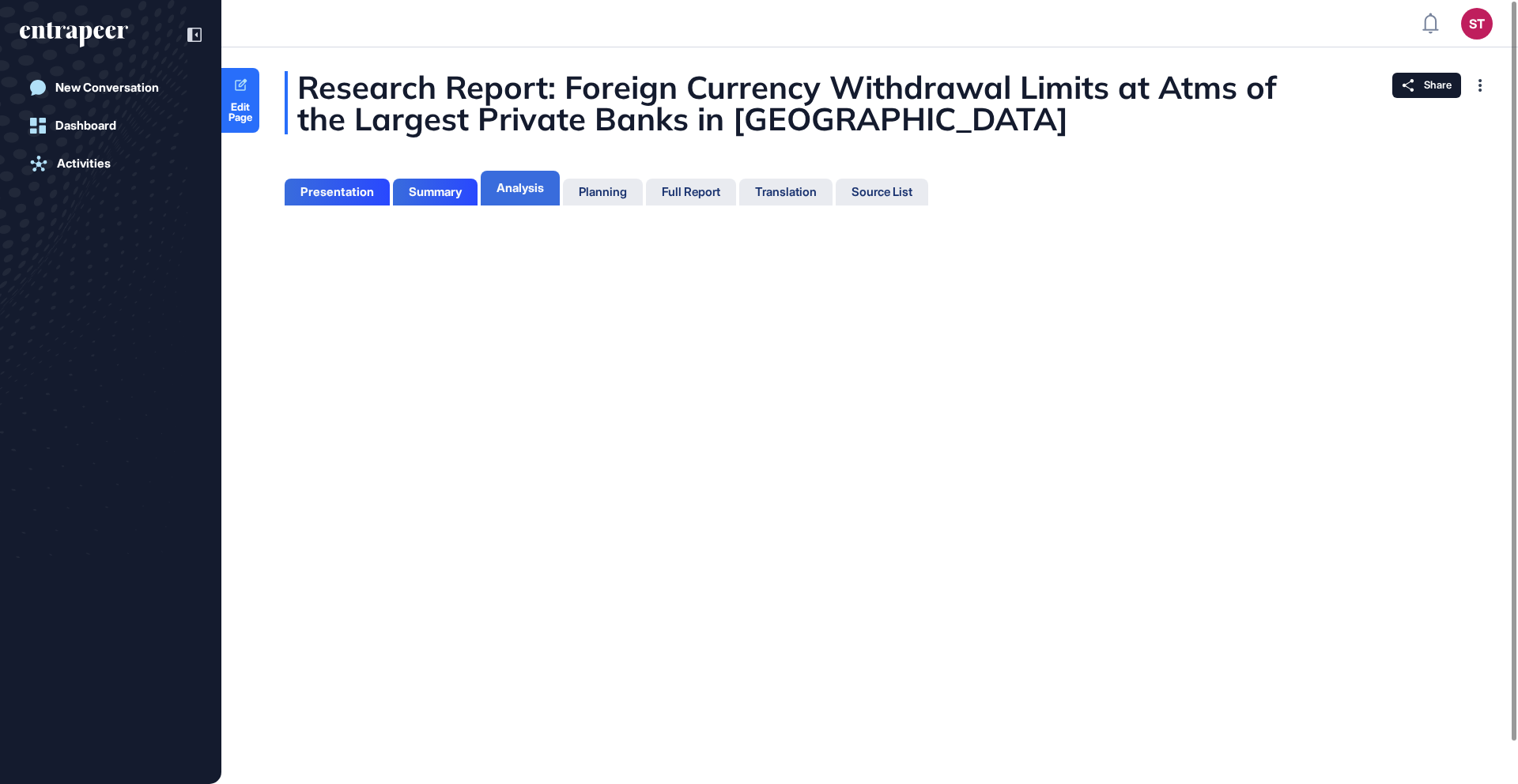
scroll to position [7, 1]
click at [447, 193] on div "Summary" at bounding box center [435, 192] width 53 height 14
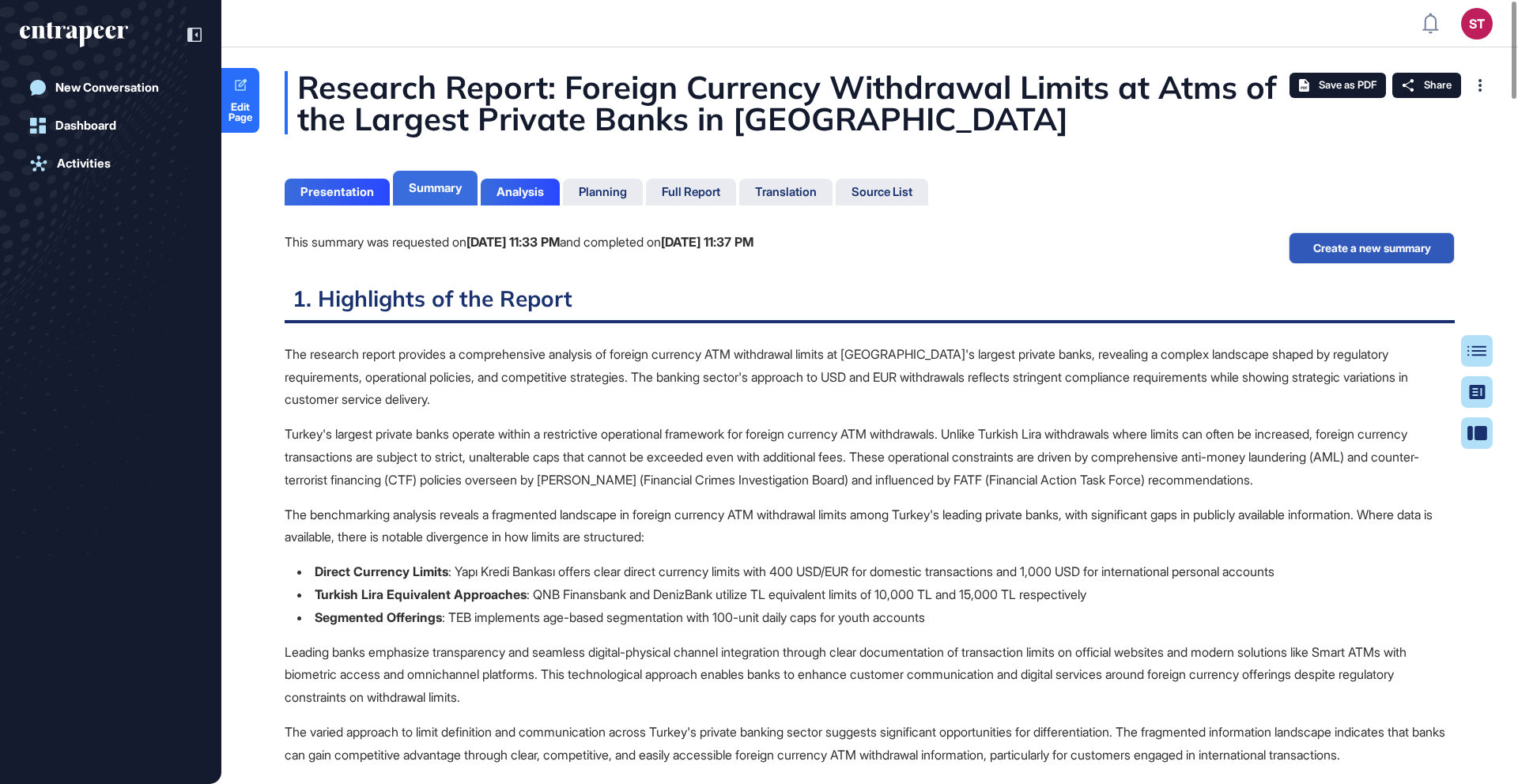
scroll to position [705, 4]
click at [1406, 255] on button "Create a new summary" at bounding box center [1372, 248] width 166 height 32
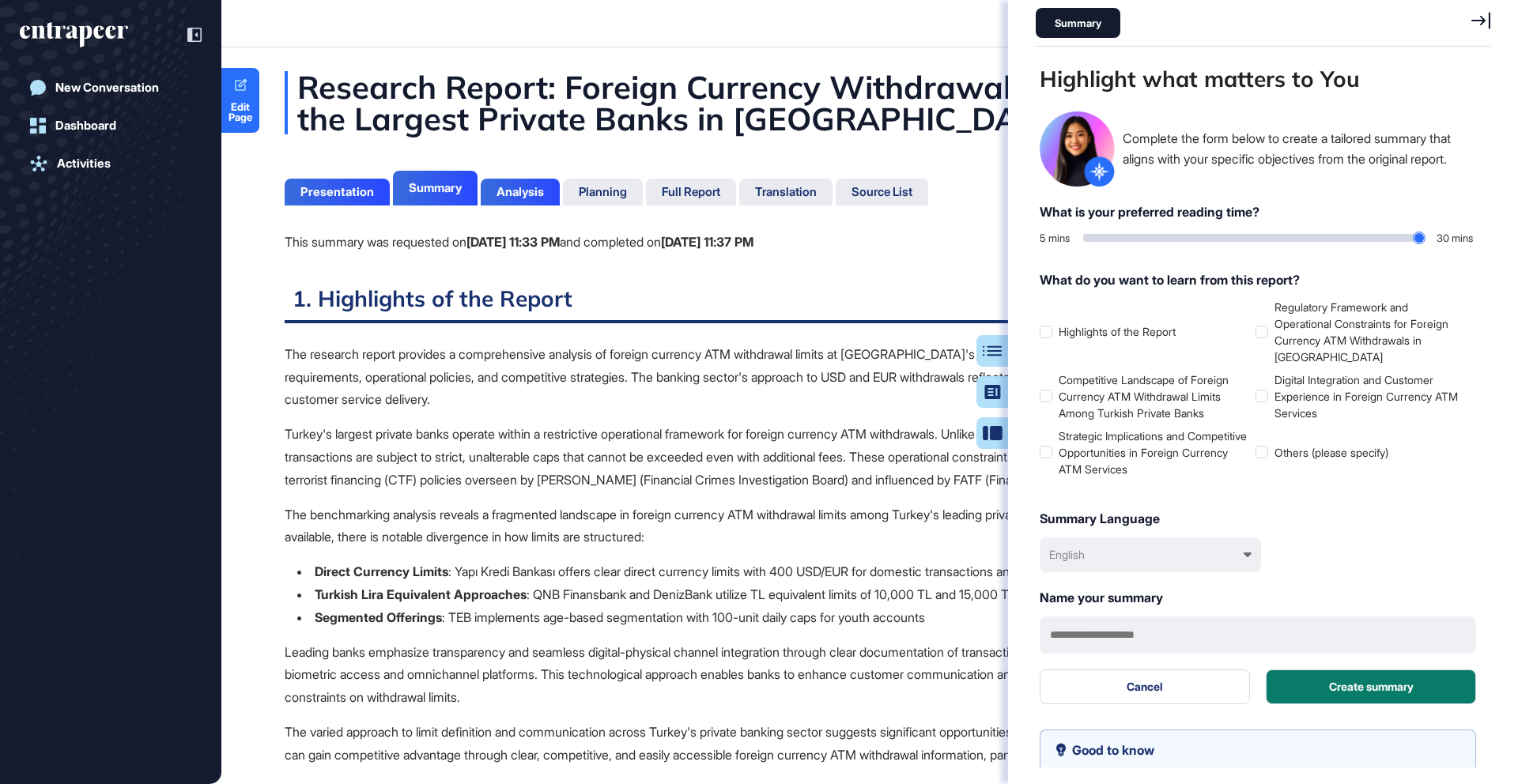
scroll to position [705, 459]
type input "*"
drag, startPoint x: 1091, startPoint y: 239, endPoint x: 981, endPoint y: 338, distance: 148.0
click at [1083, 242] on input "range" at bounding box center [1254, 238] width 341 height 8
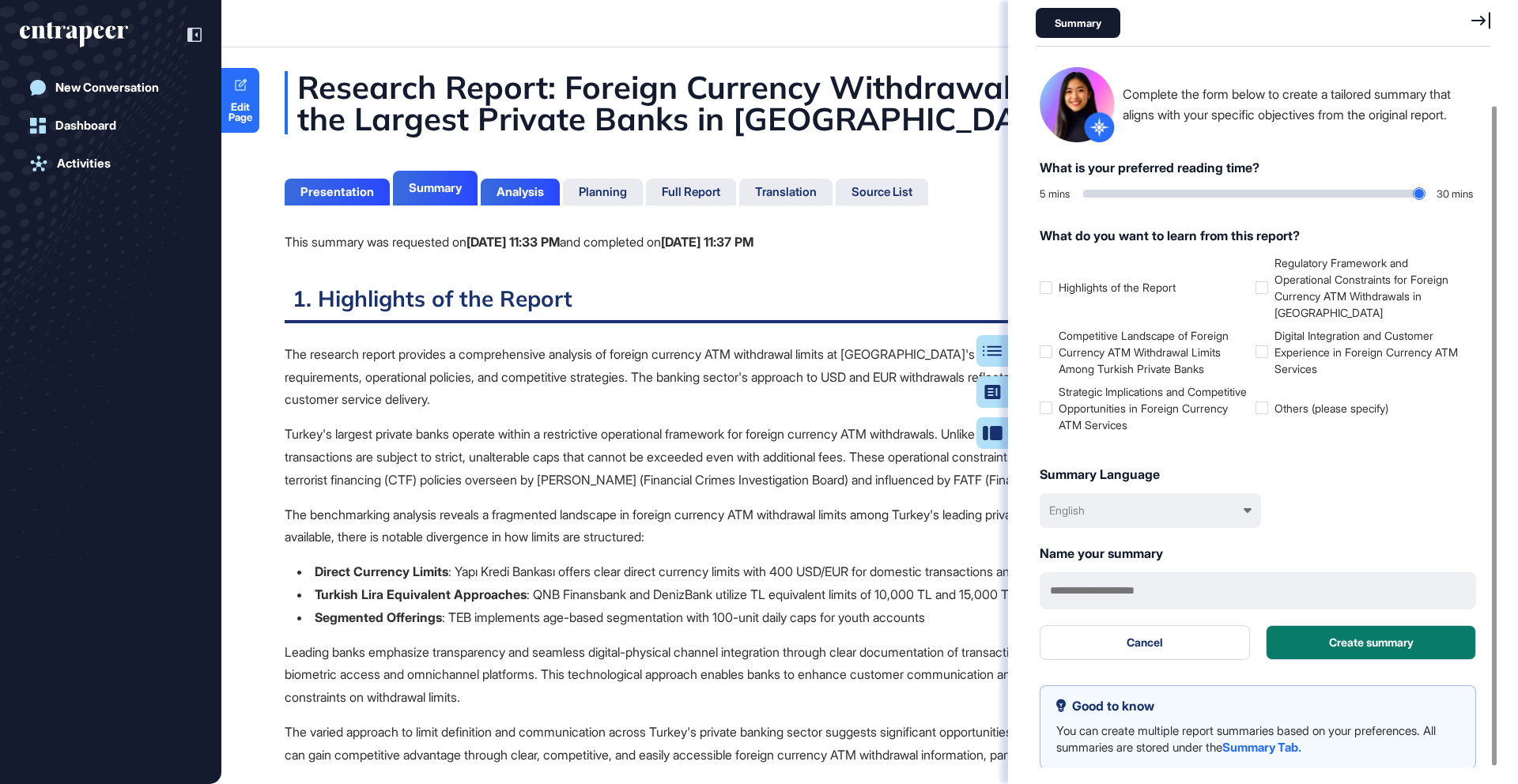
scroll to position [45, 0]
click at [1237, 501] on div "English" at bounding box center [1150, 510] width 221 height 35
click at [1153, 611] on div "Français" at bounding box center [1152, 619] width 205 height 29
click at [1257, 289] on div at bounding box center [1262, 287] width 13 height 13
click at [1322, 629] on button "Create summary" at bounding box center [1371, 642] width 210 height 35
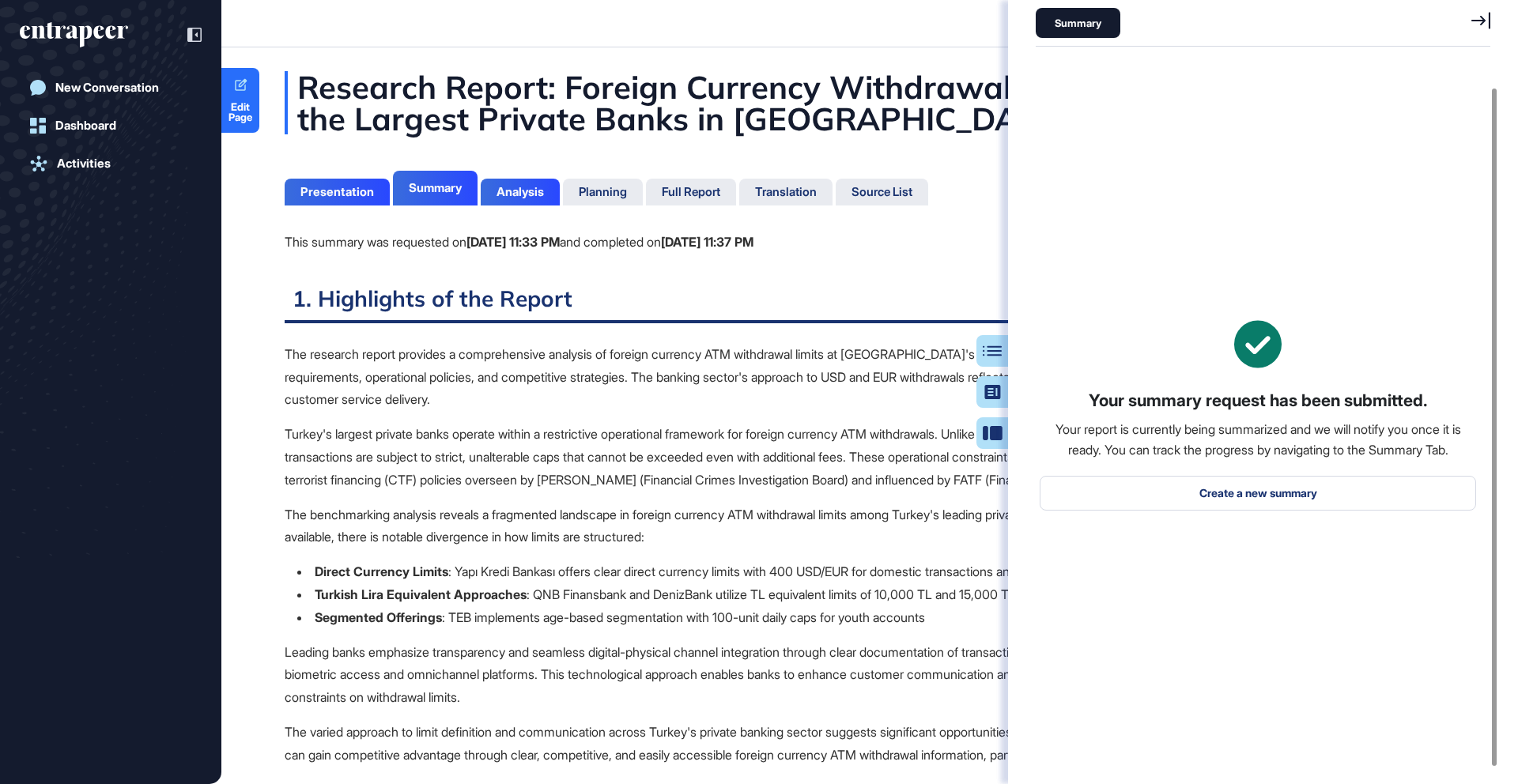
scroll to position [25, 0]
click at [1485, 22] on icon at bounding box center [1481, 21] width 19 height 18
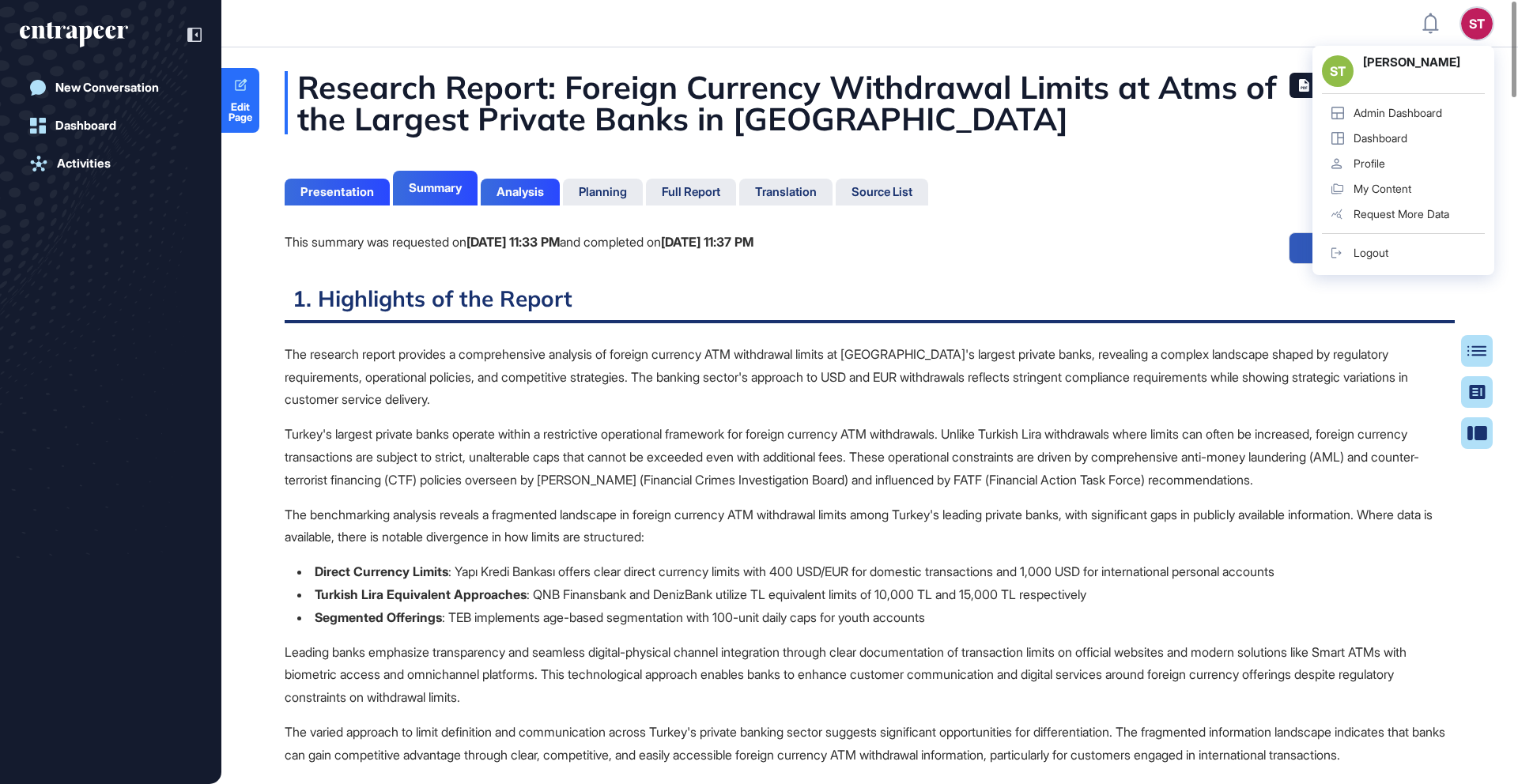
scroll to position [0, 0]
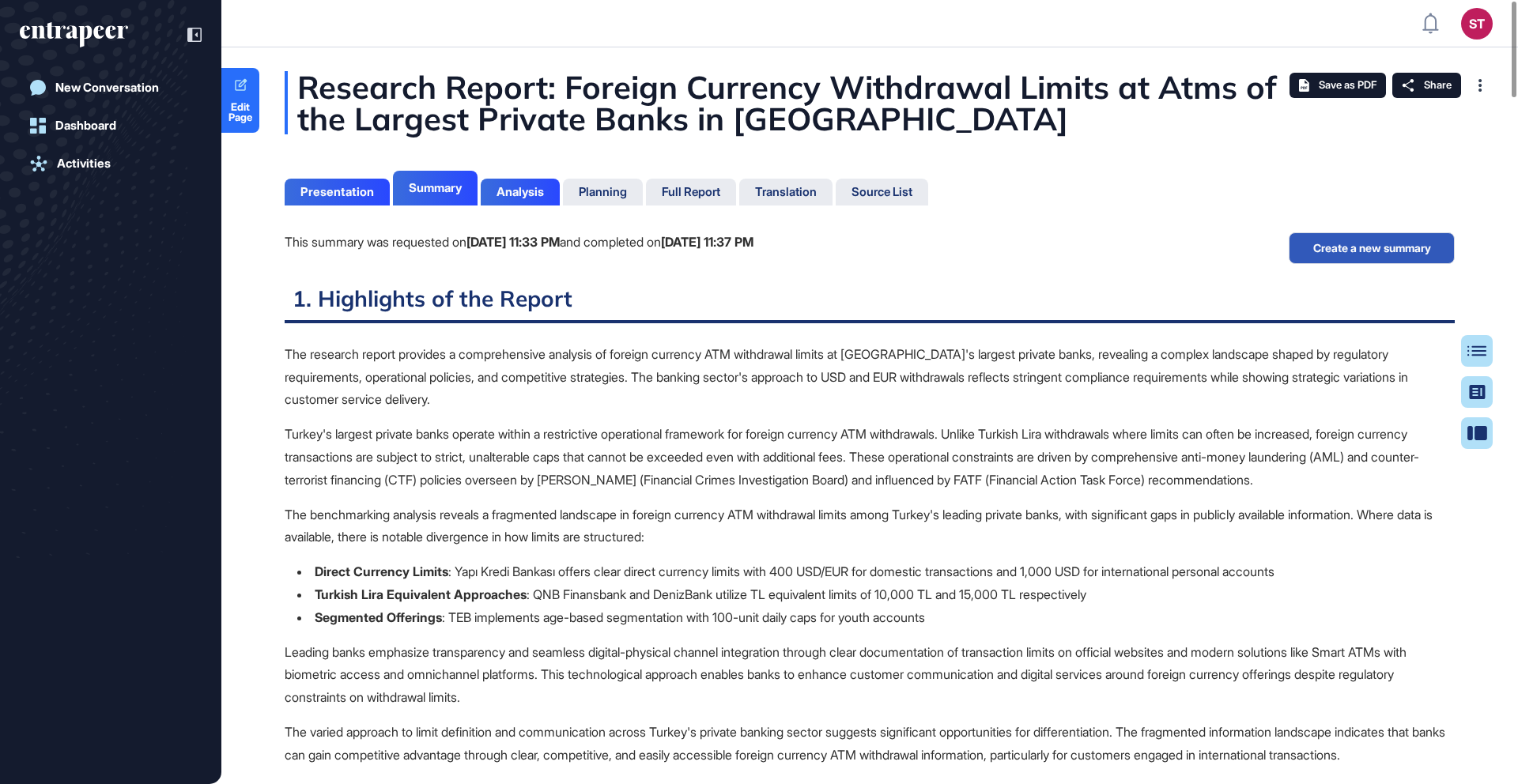
click at [647, 440] on p "Turkey's largest private banks operate within a restrictive operational framewo…" at bounding box center [870, 456] width 1170 height 68
click at [1179, 349] on p "The research report provides a comprehensive analysis of foreign currency ATM w…" at bounding box center [870, 376] width 1170 height 68
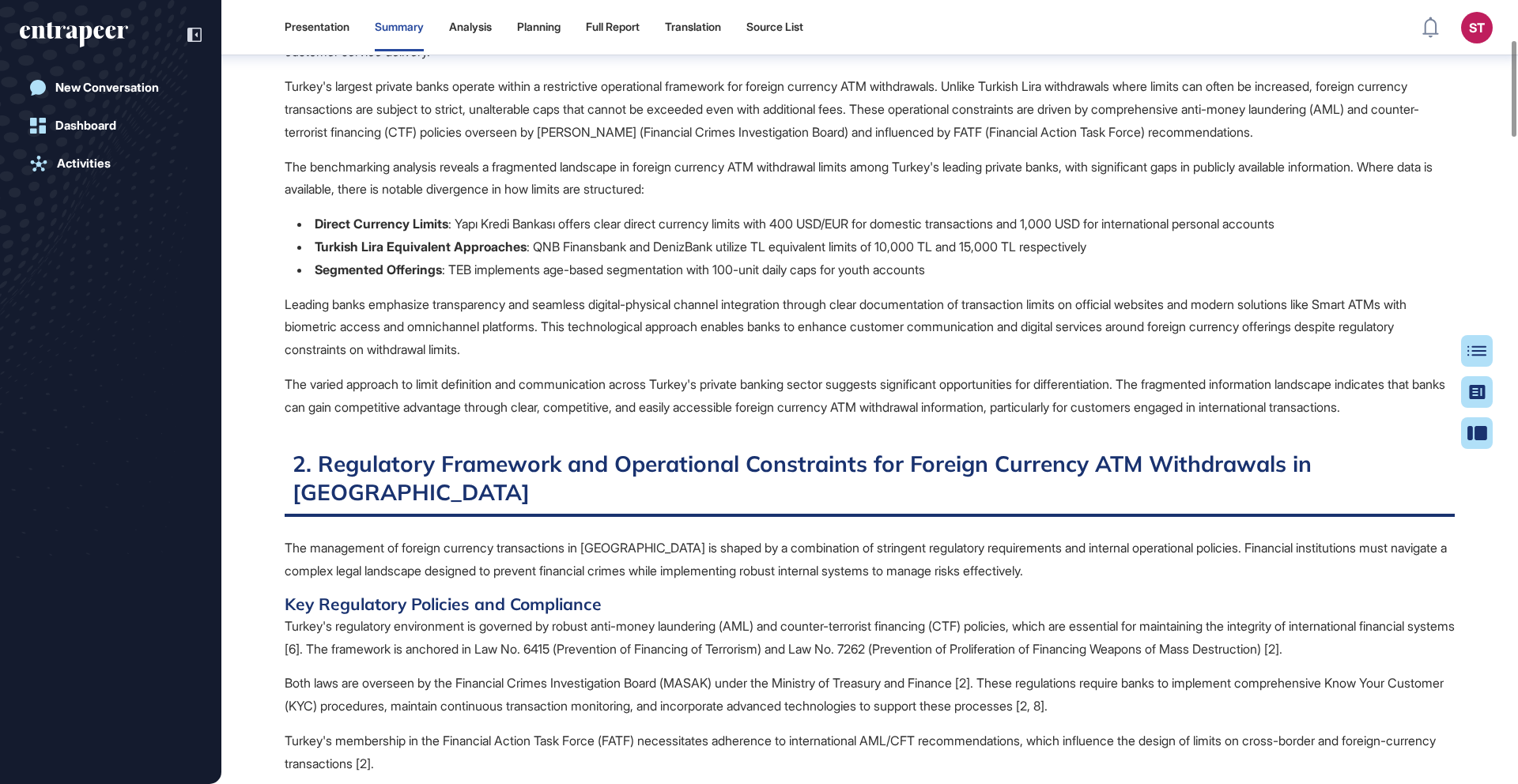
scroll to position [457, 0]
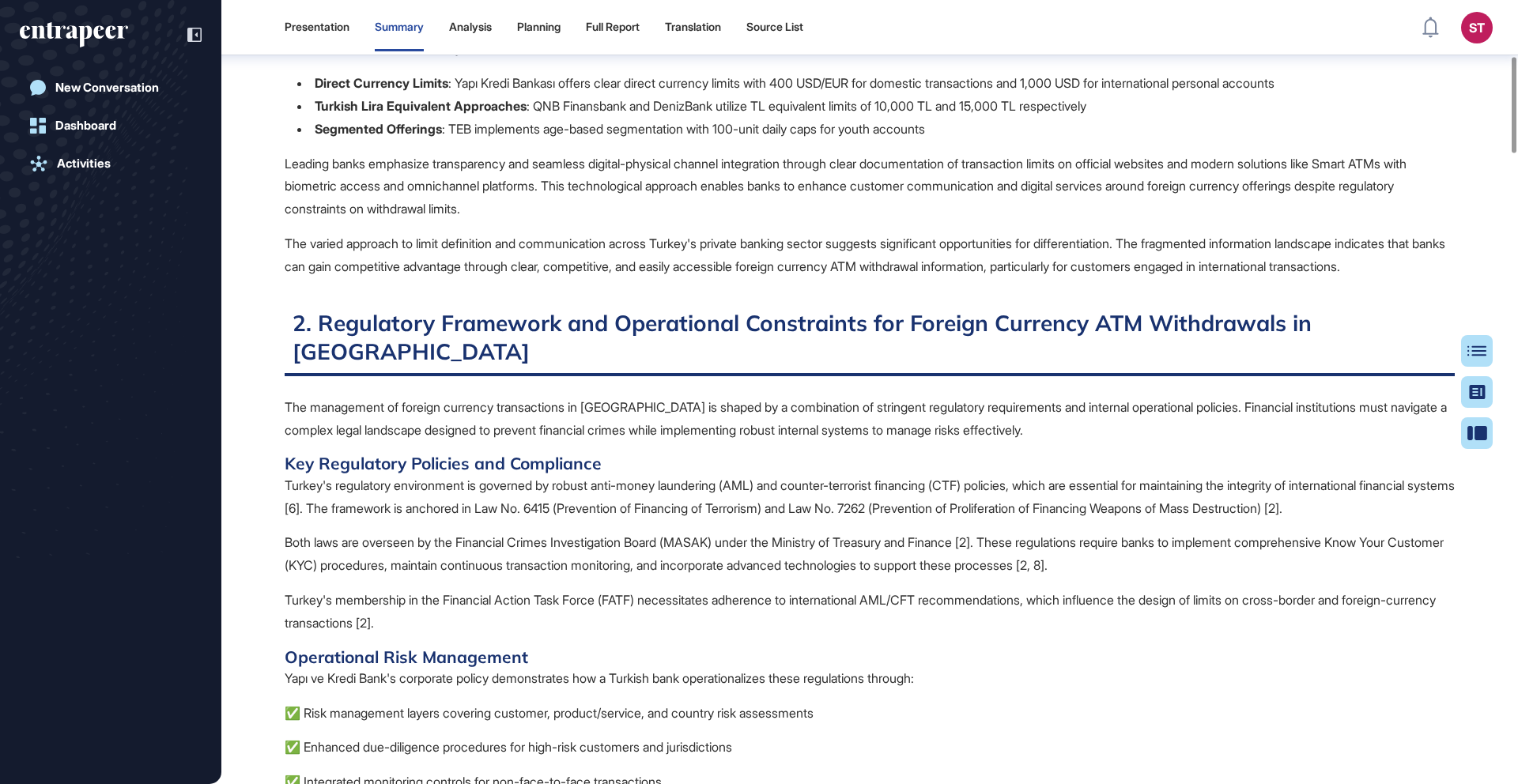
click at [339, 19] on div "Presentation" at bounding box center [317, 28] width 64 height 48
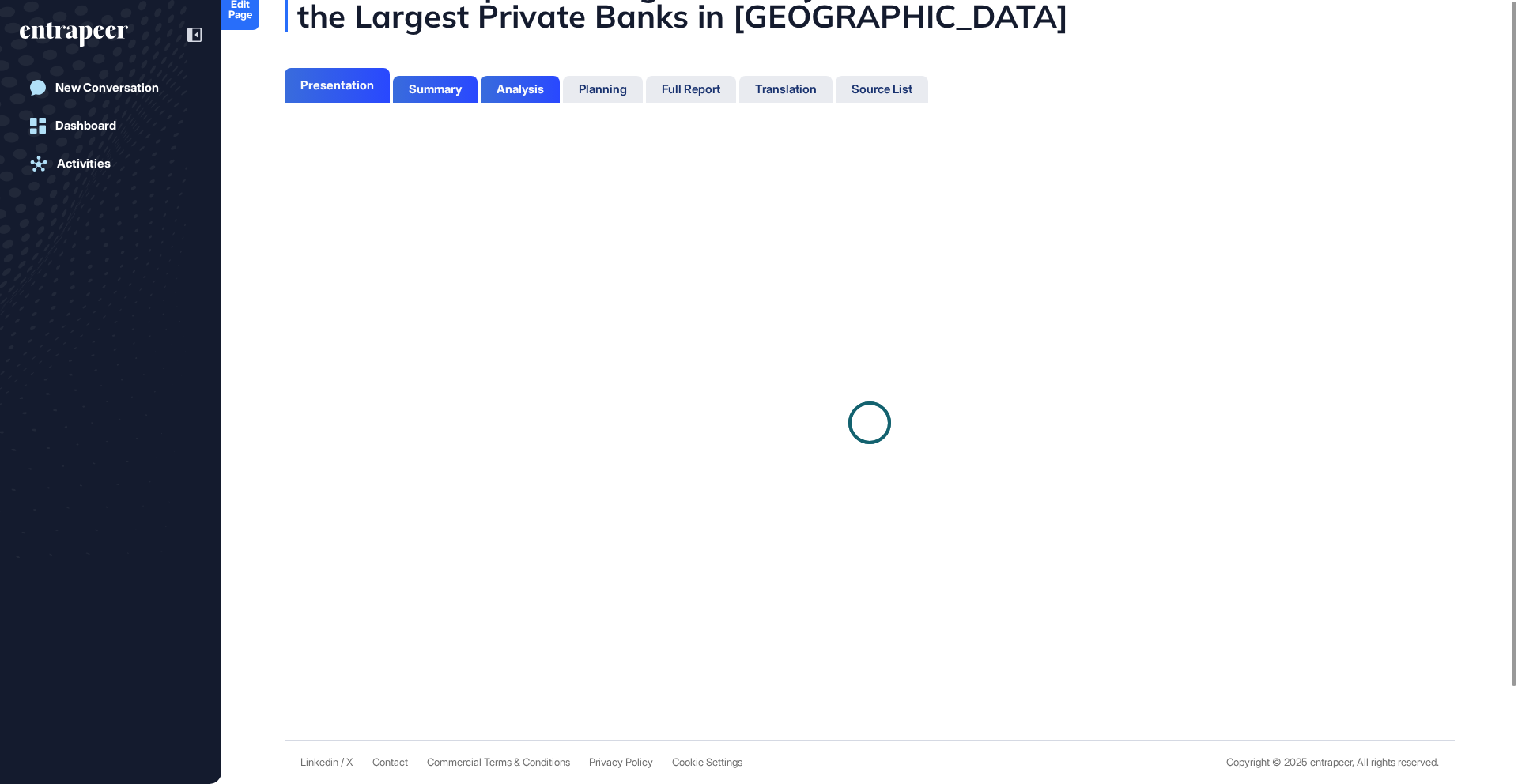
scroll to position [7, 1]
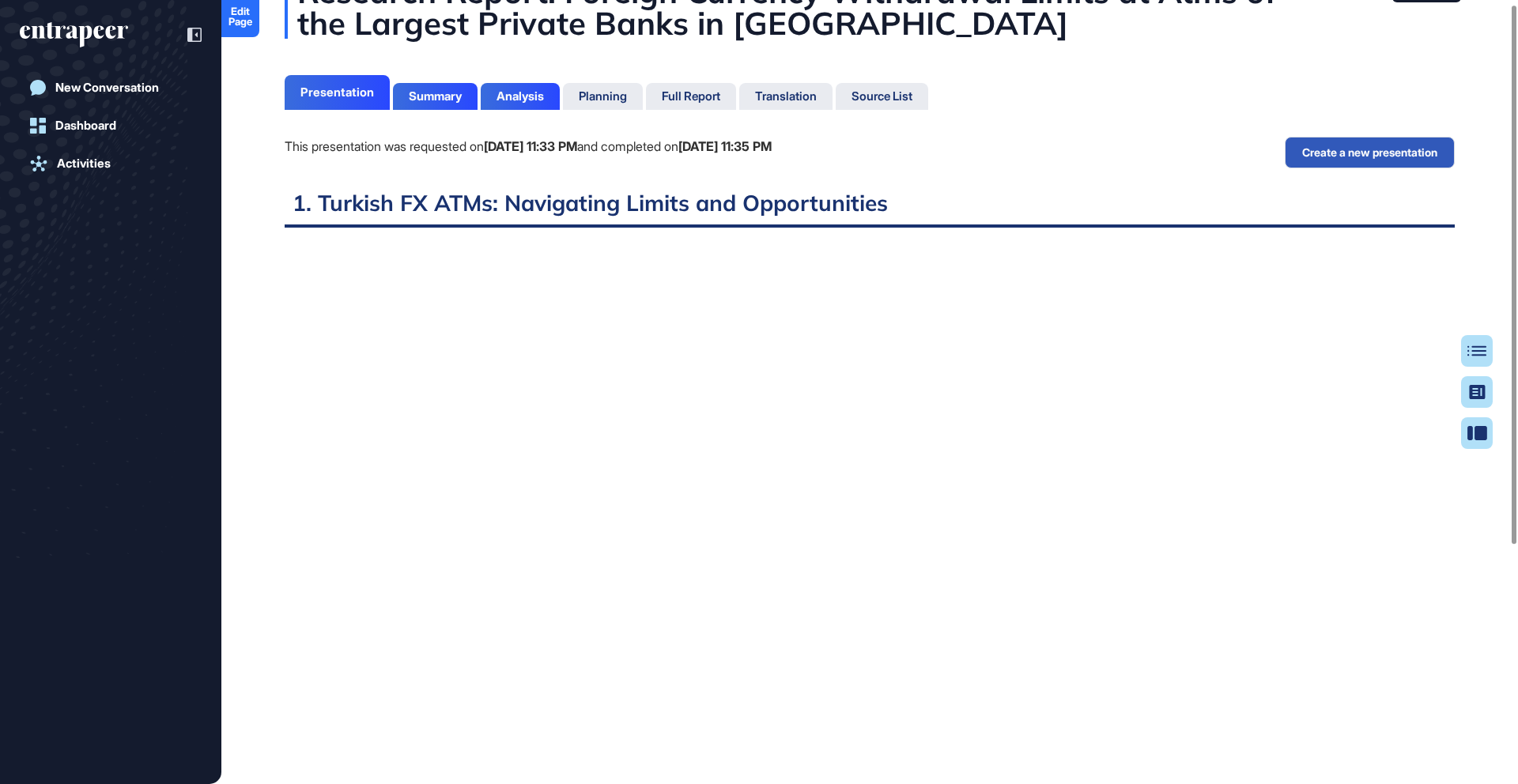
scroll to position [6, 0]
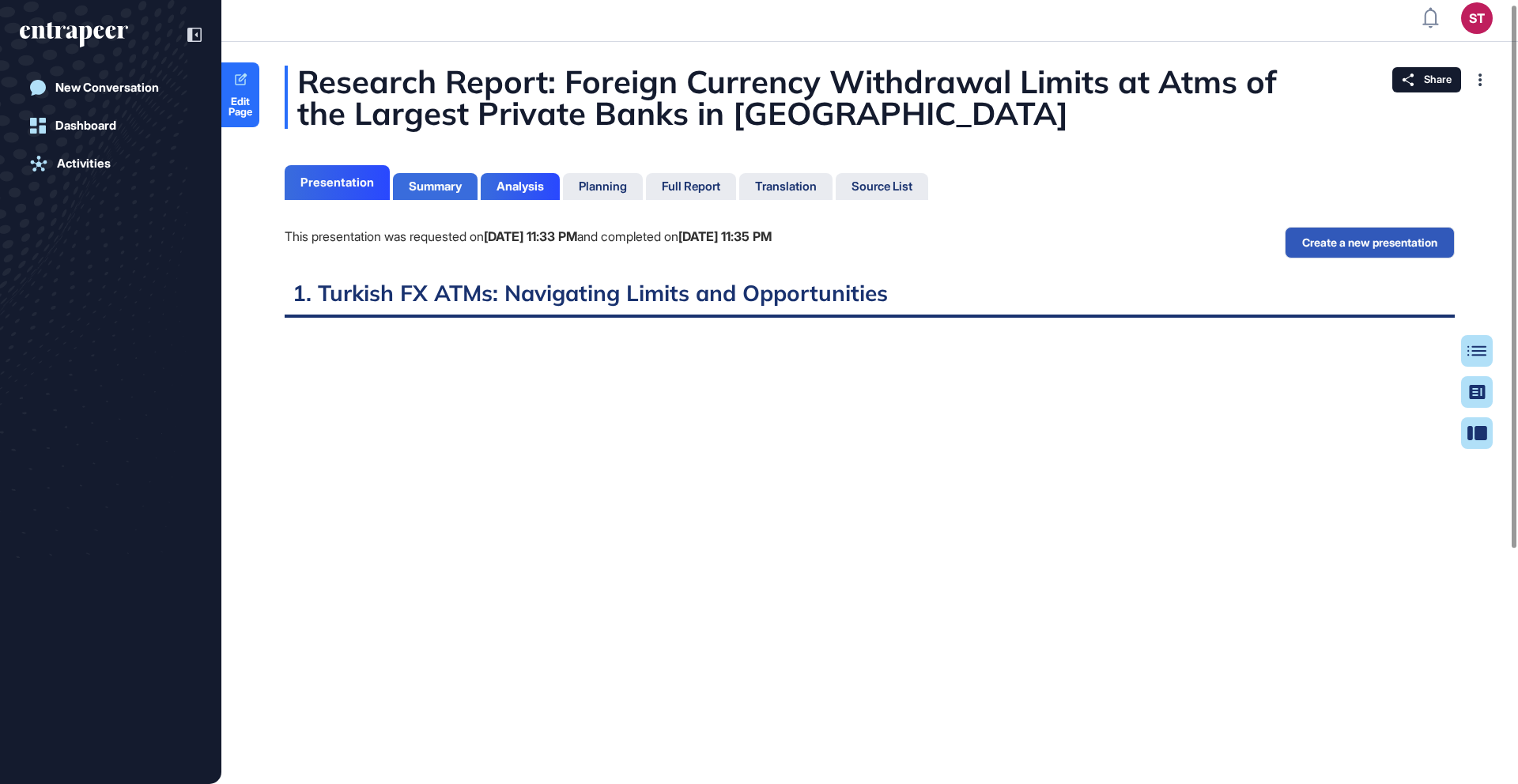
click at [432, 185] on div "Summary" at bounding box center [435, 186] width 53 height 14
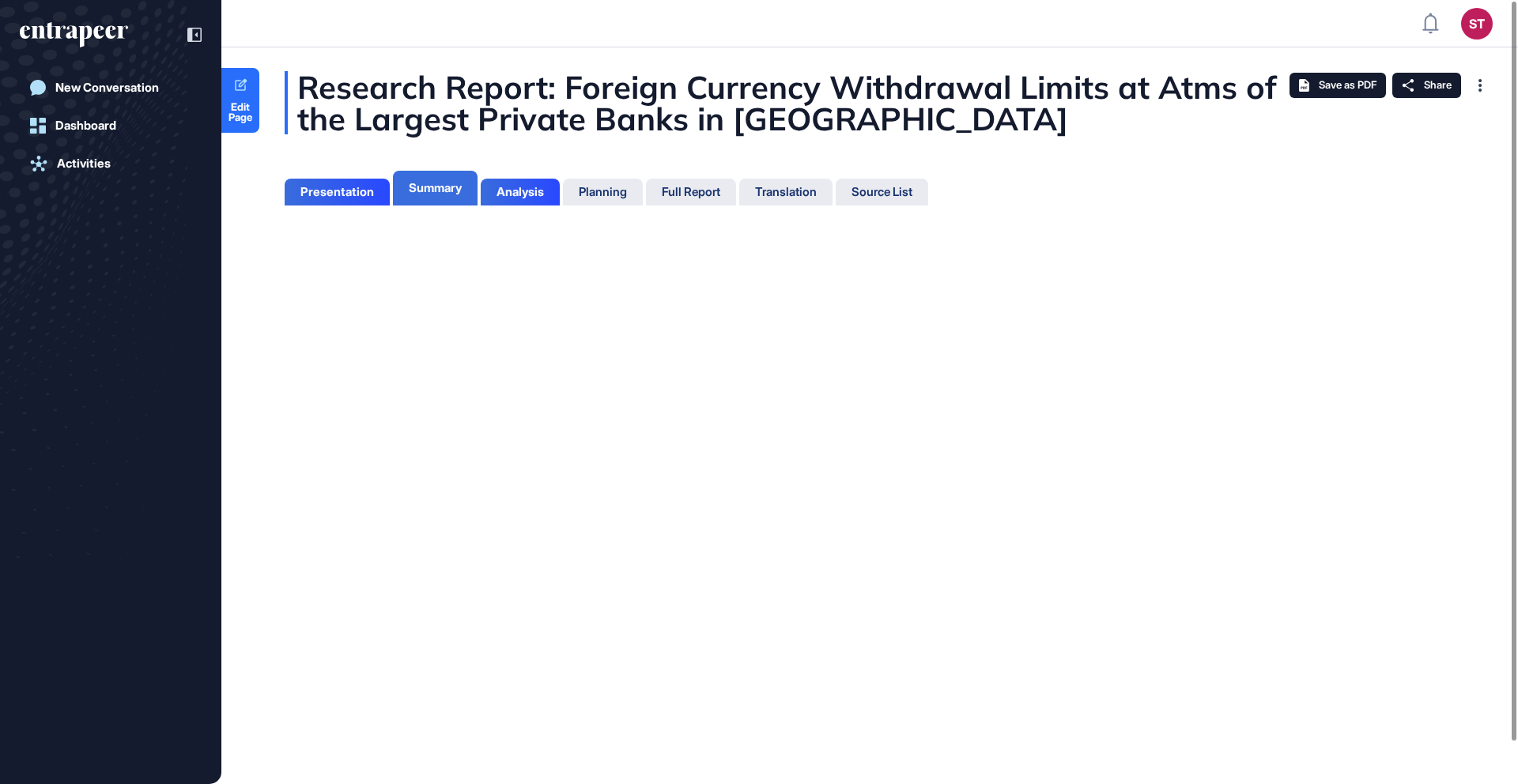
scroll to position [7, 1]
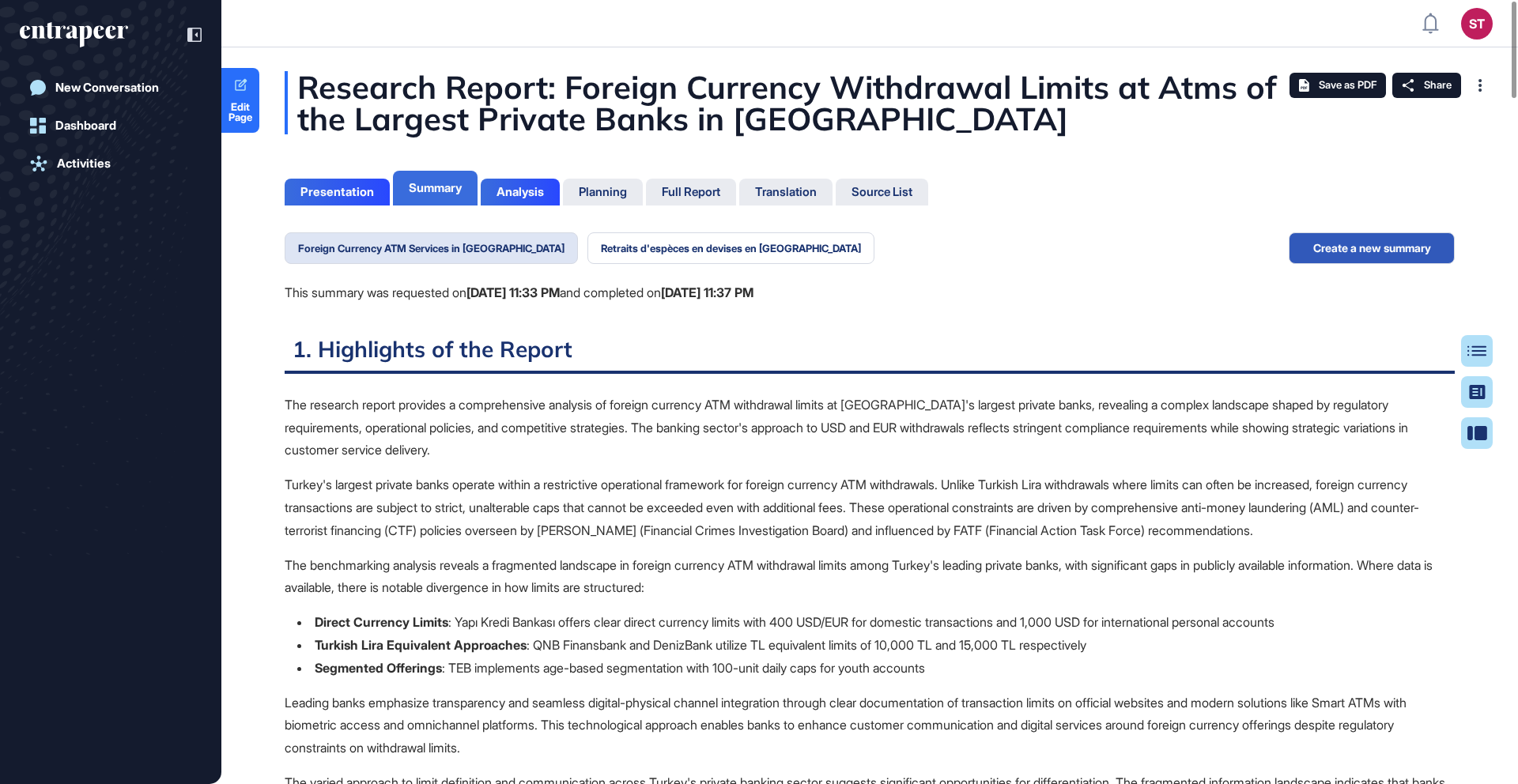
scroll to position [7, 1]
drag, startPoint x: 283, startPoint y: 346, endPoint x: 580, endPoint y: 349, distance: 297.0
copy h2 "1. Highlights of the Report"
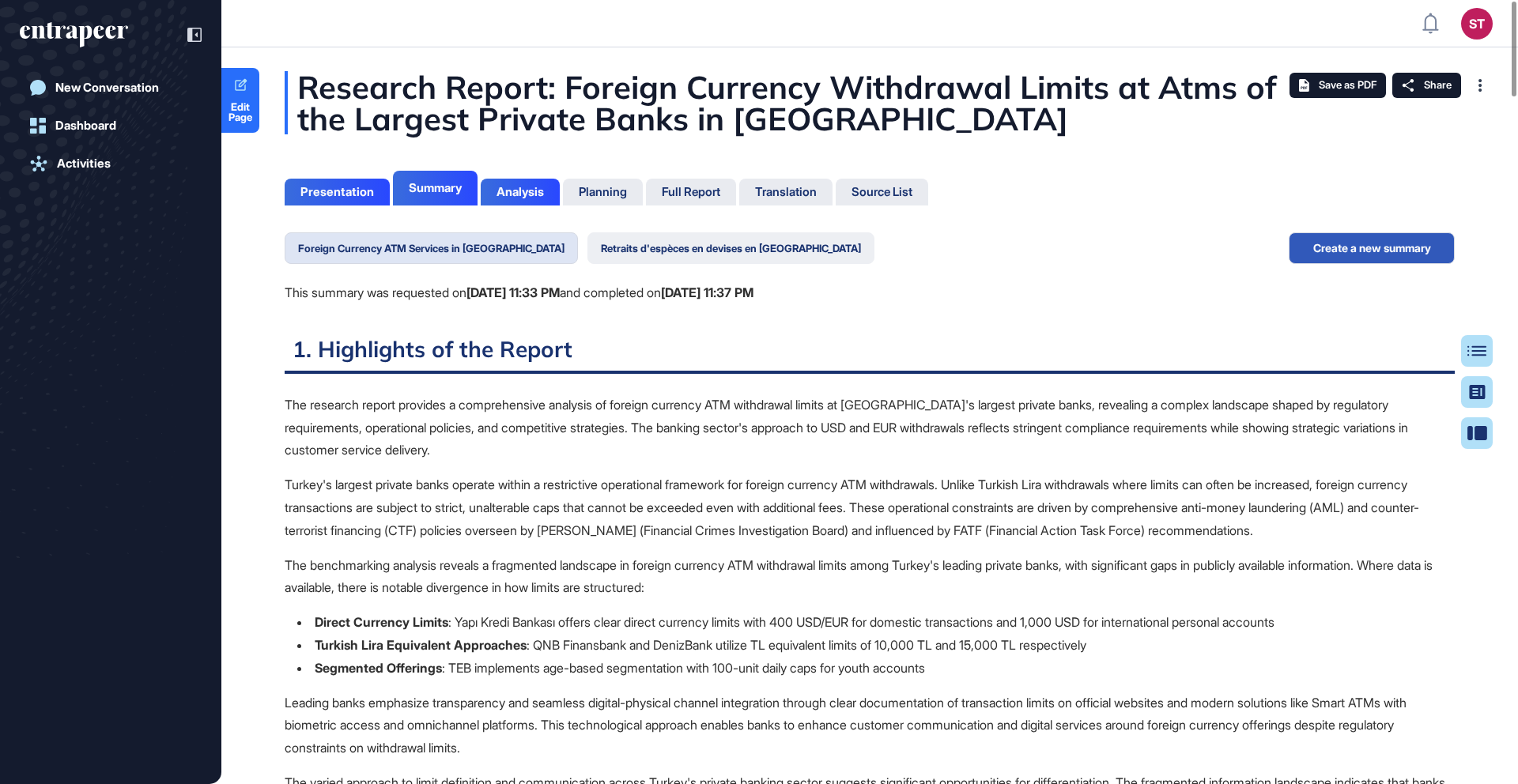
click at [662, 253] on button "Retraits d'espèces en devises en [GEOGRAPHIC_DATA]" at bounding box center [731, 248] width 287 height 32
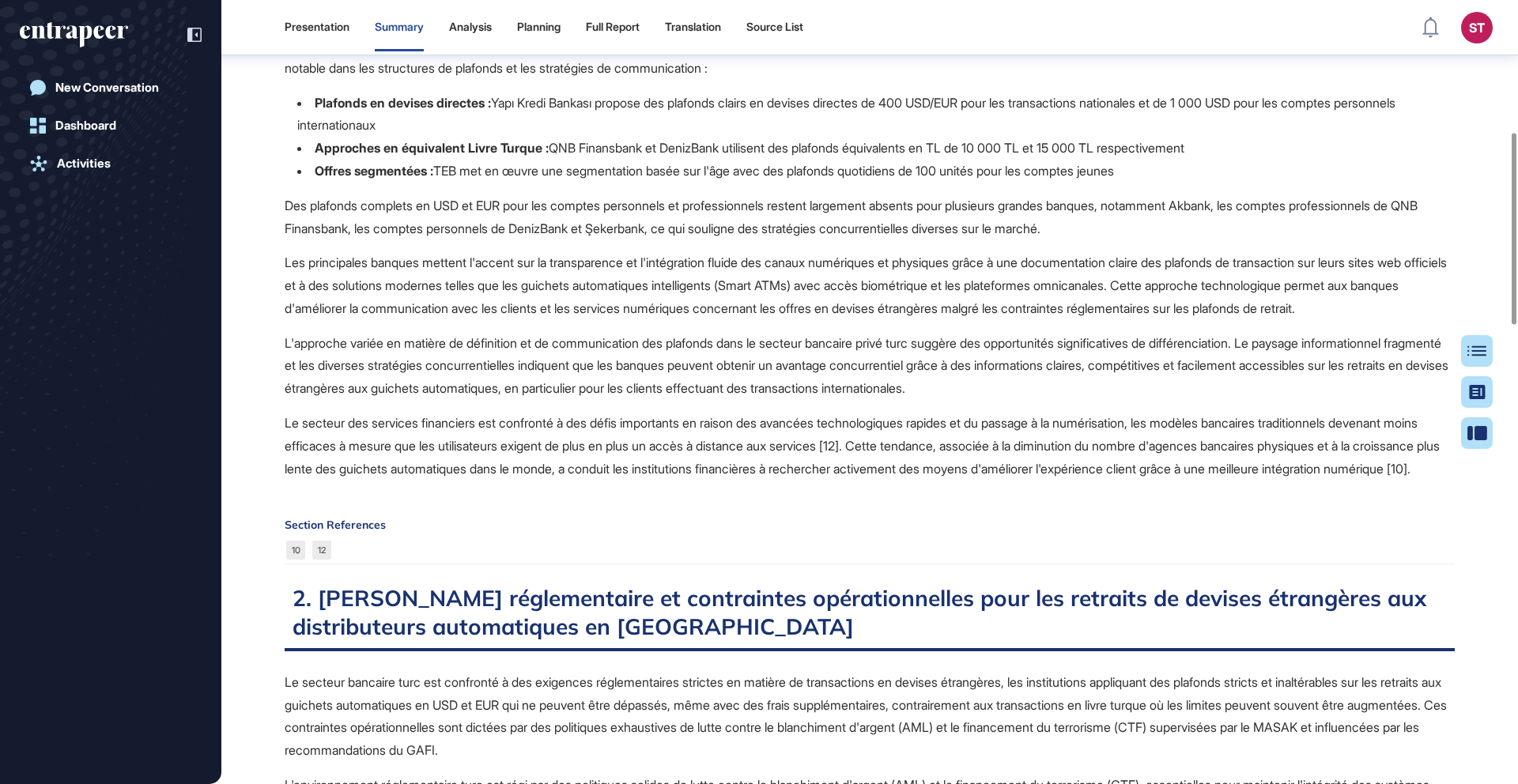
scroll to position [26, 0]
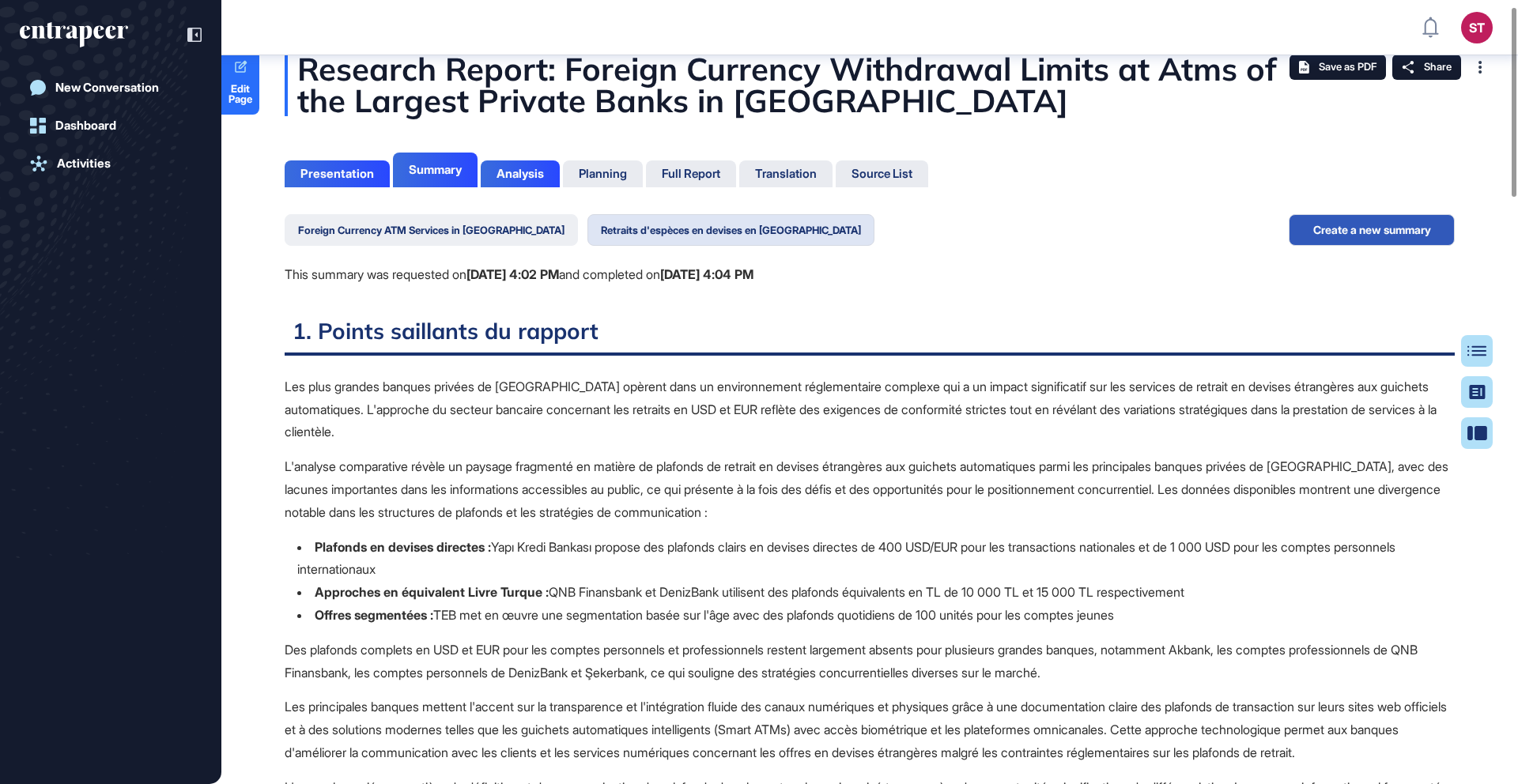
click at [447, 226] on button "Foreign Currency ATM Services in [GEOGRAPHIC_DATA]" at bounding box center [431, 230] width 294 height 32
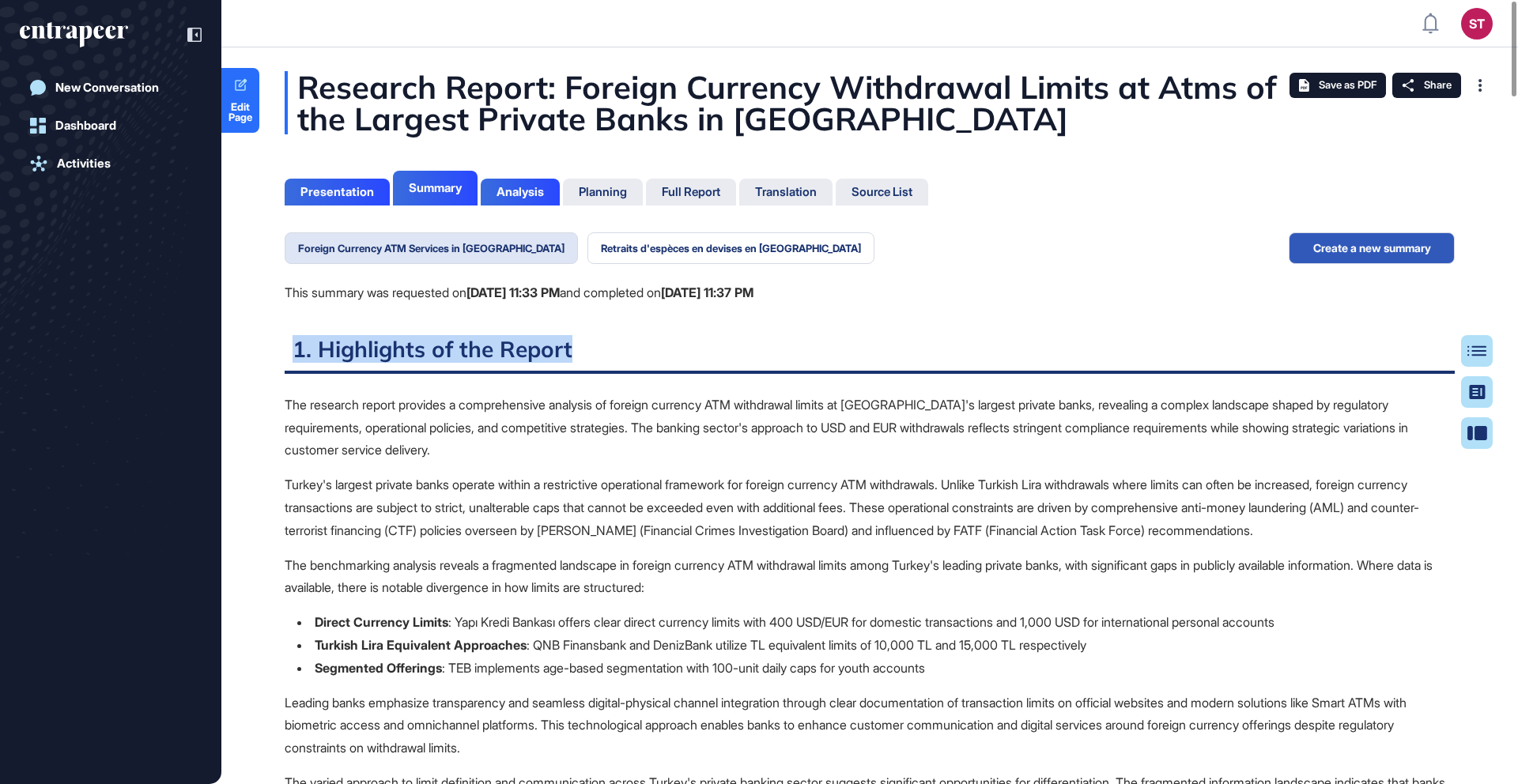
drag, startPoint x: 294, startPoint y: 345, endPoint x: 593, endPoint y: 346, distance: 299.0
click at [593, 346] on h2 "1. Highlights of the Report" at bounding box center [870, 354] width 1170 height 39
copy h2 "1. Highlights of the Report"
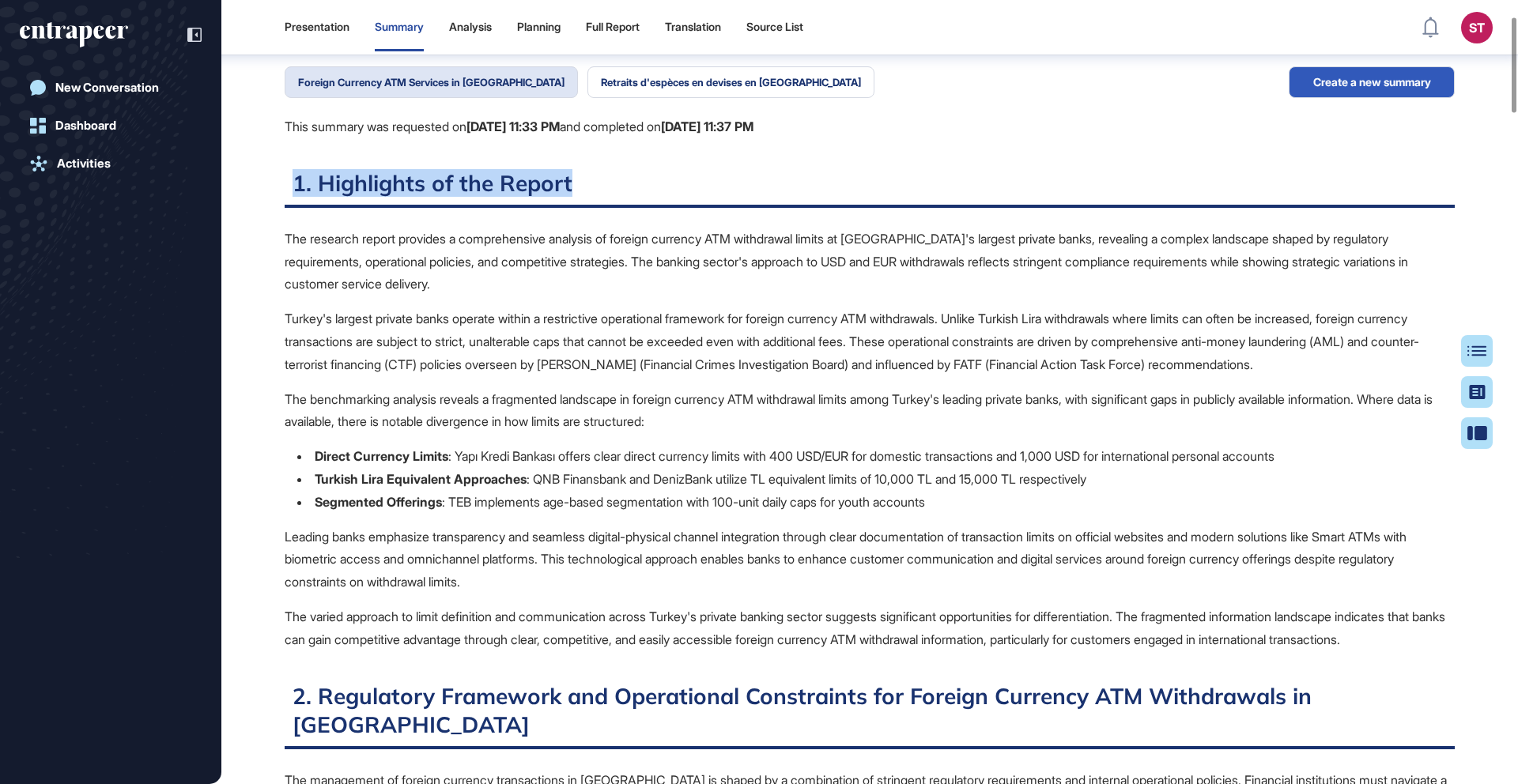
scroll to position [135, 0]
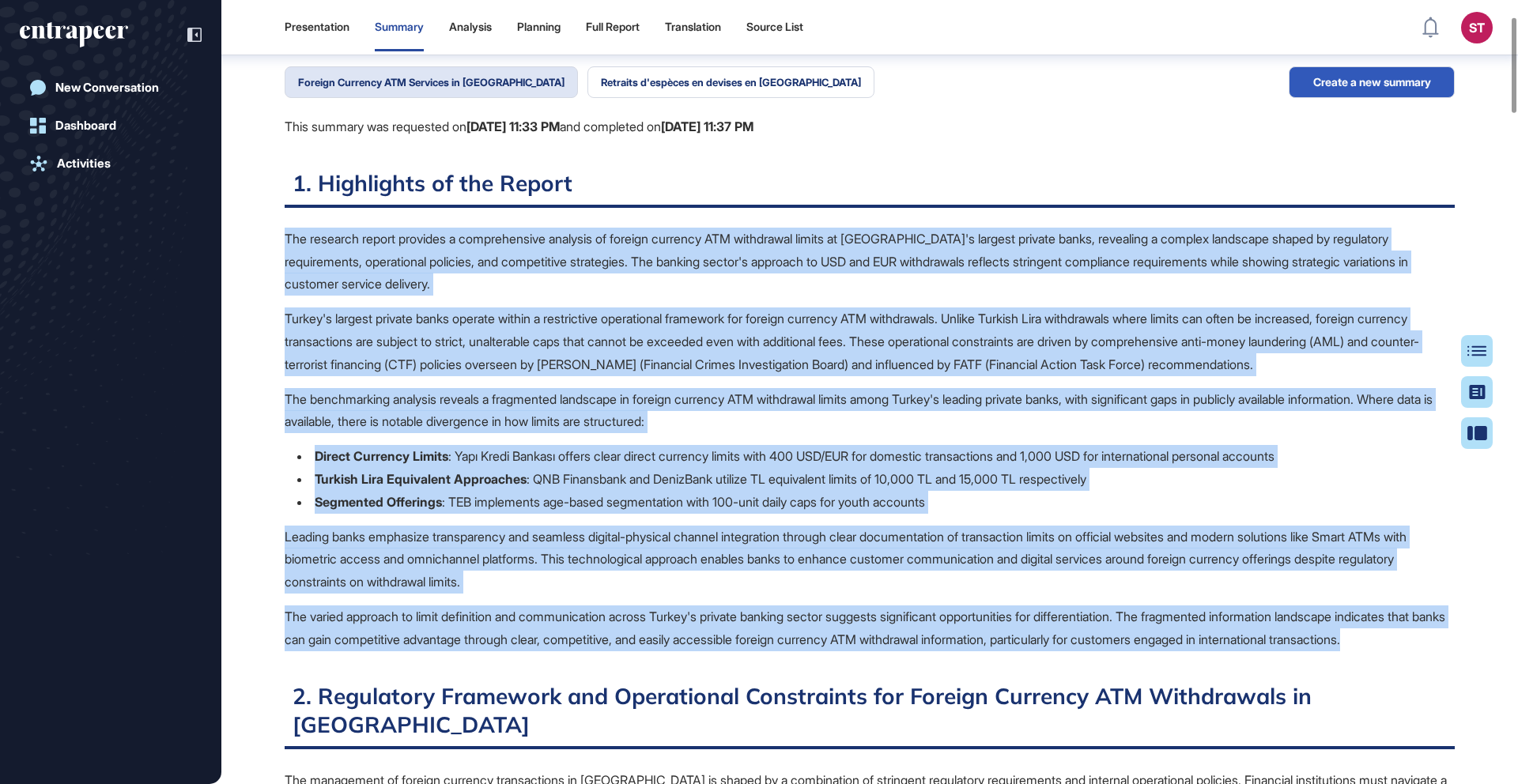
drag, startPoint x: 278, startPoint y: 232, endPoint x: 1177, endPoint y: 654, distance: 993.1
copy span "The research report provides a comprehensive analysis of foreign currency ATM w…"
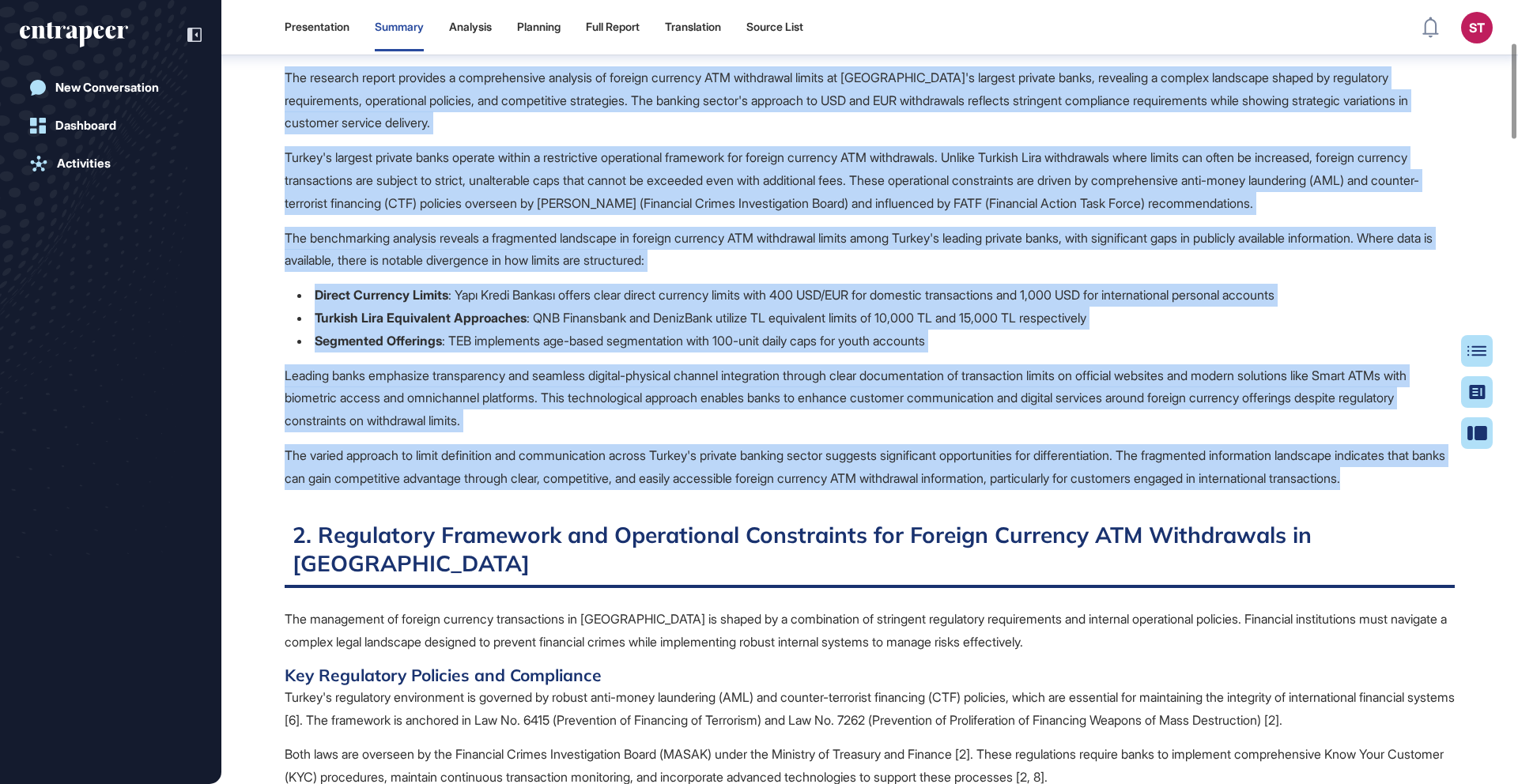
scroll to position [615, 0]
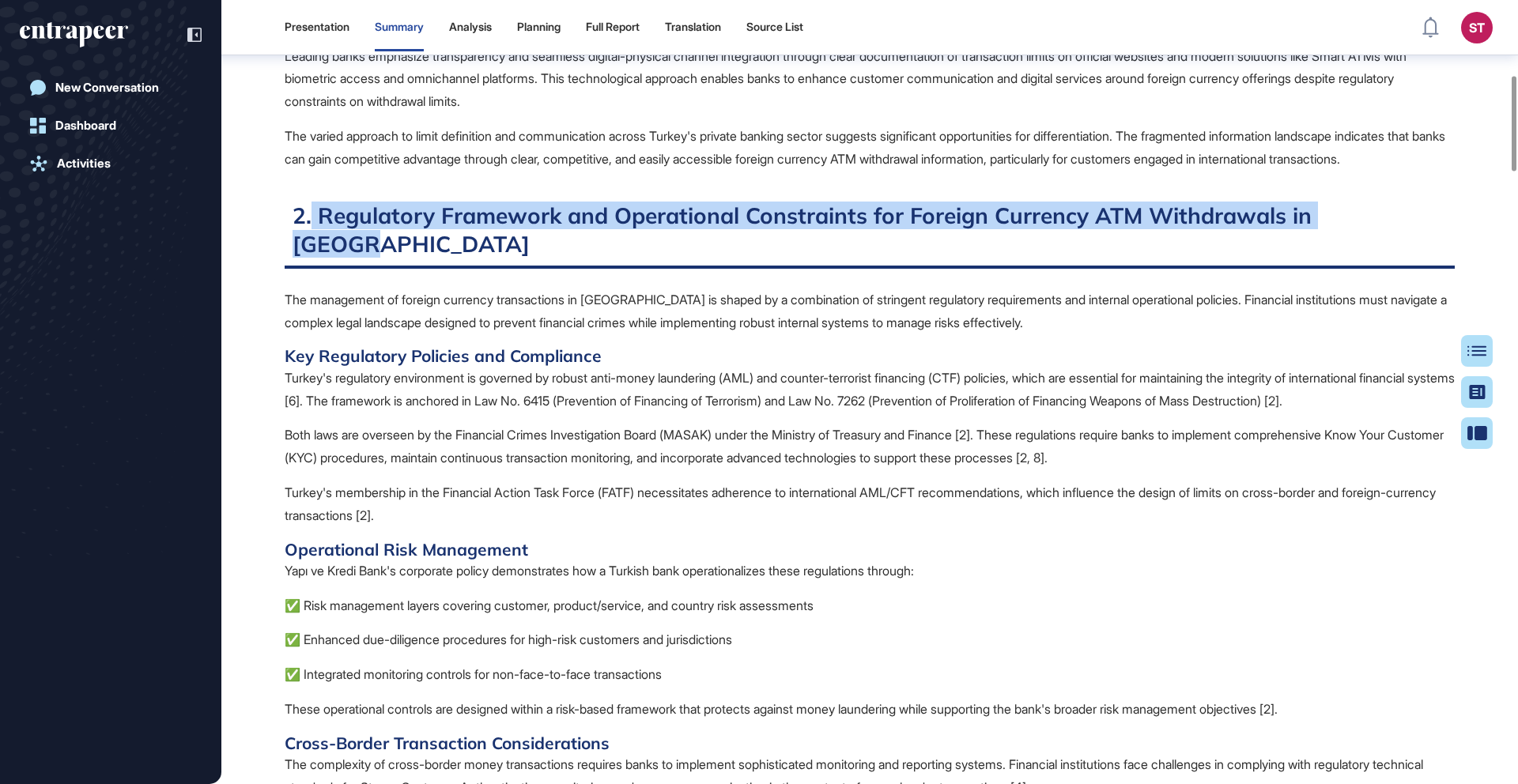
drag, startPoint x: 369, startPoint y: 237, endPoint x: 1392, endPoint y: 229, distance: 1023.0
click at [1393, 229] on h2 "2. Regulatory Framework and Operational Constraints for Foreign Currency ATM Wi…" at bounding box center [870, 234] width 1170 height 66
copy h2 "Regulatory Framework and Operational Constraints for Foreign Currency ATM Withd…"
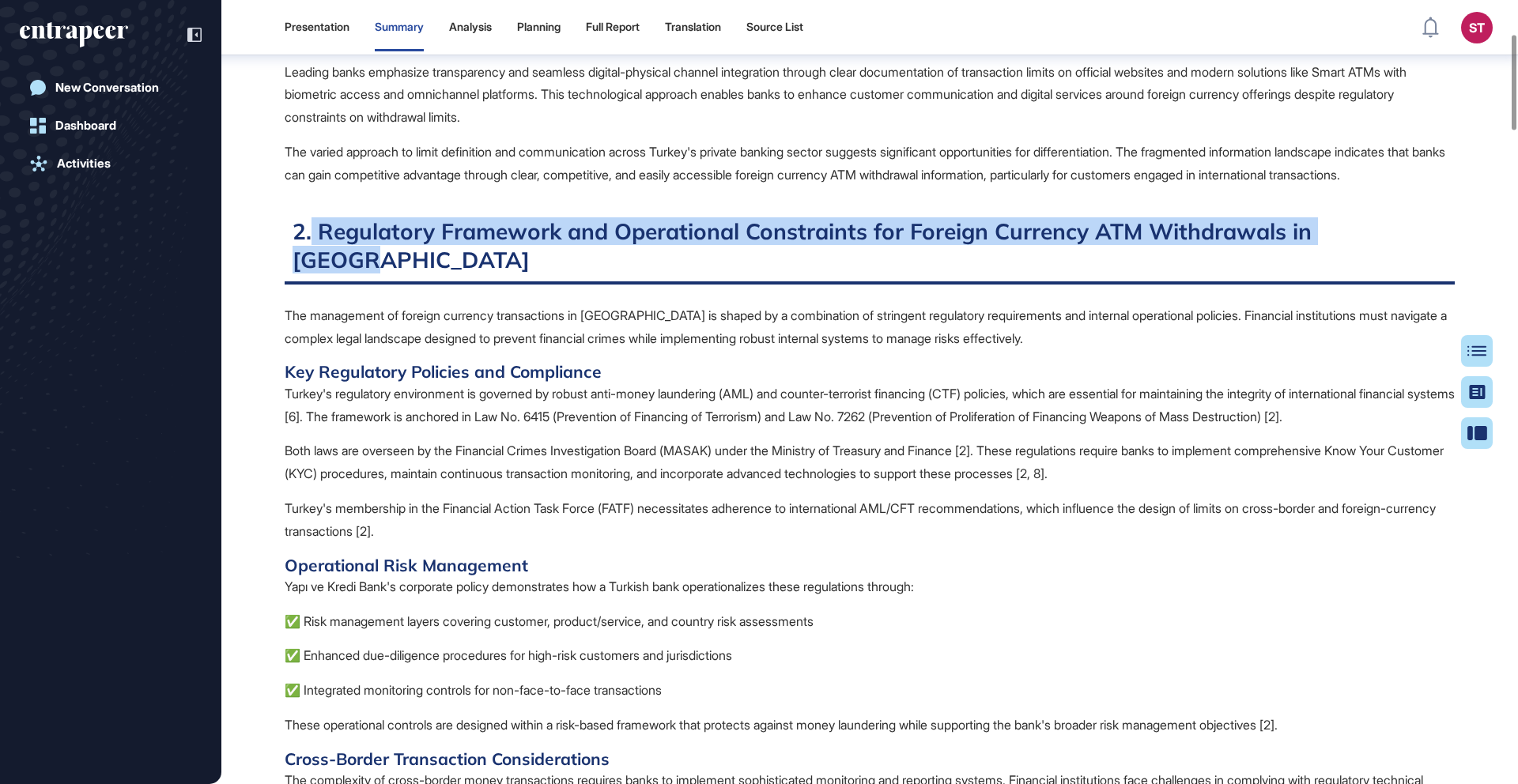
scroll to position [611, 0]
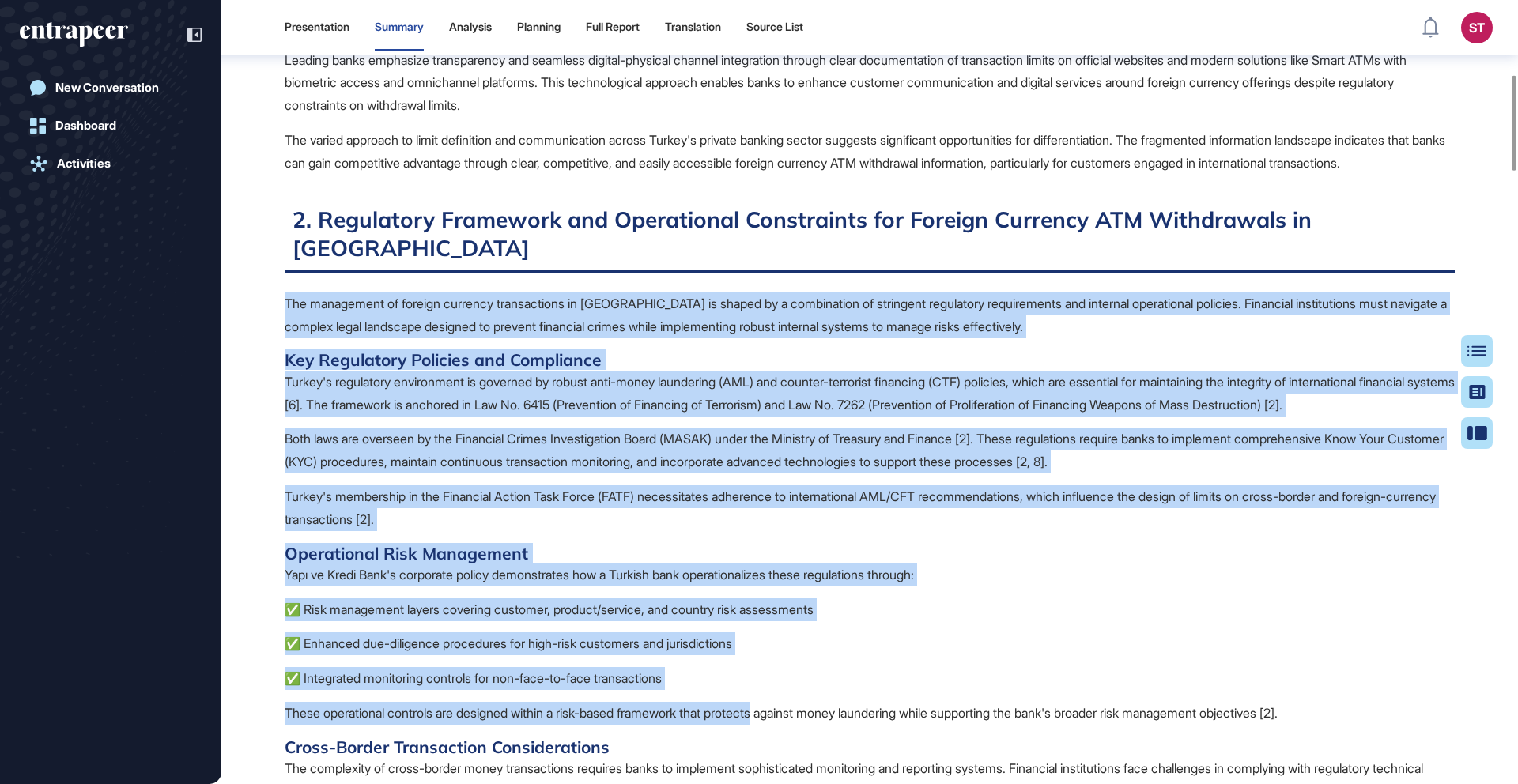
drag, startPoint x: 284, startPoint y: 298, endPoint x: 785, endPoint y: 726, distance: 658.9
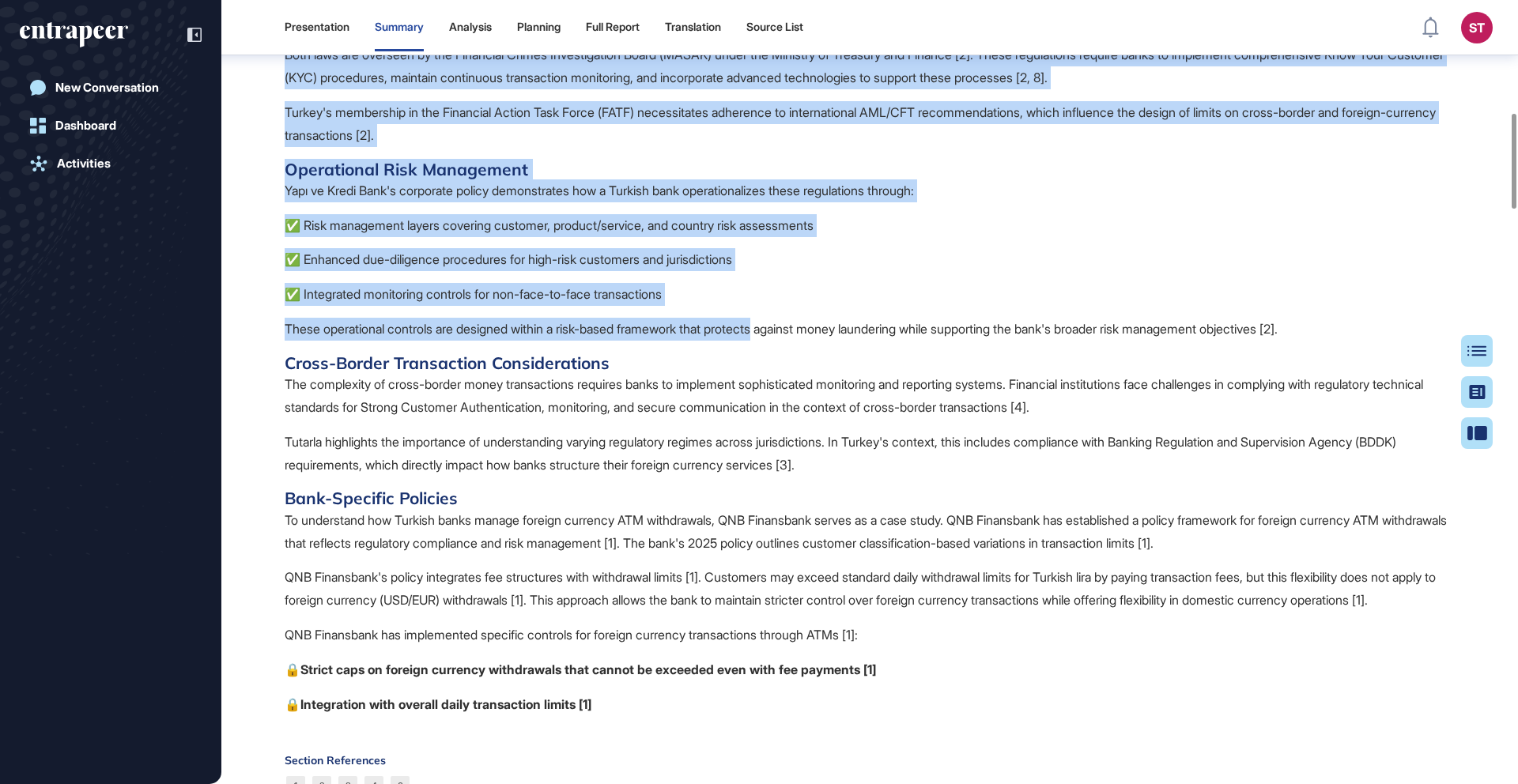
scroll to position [1075, 0]
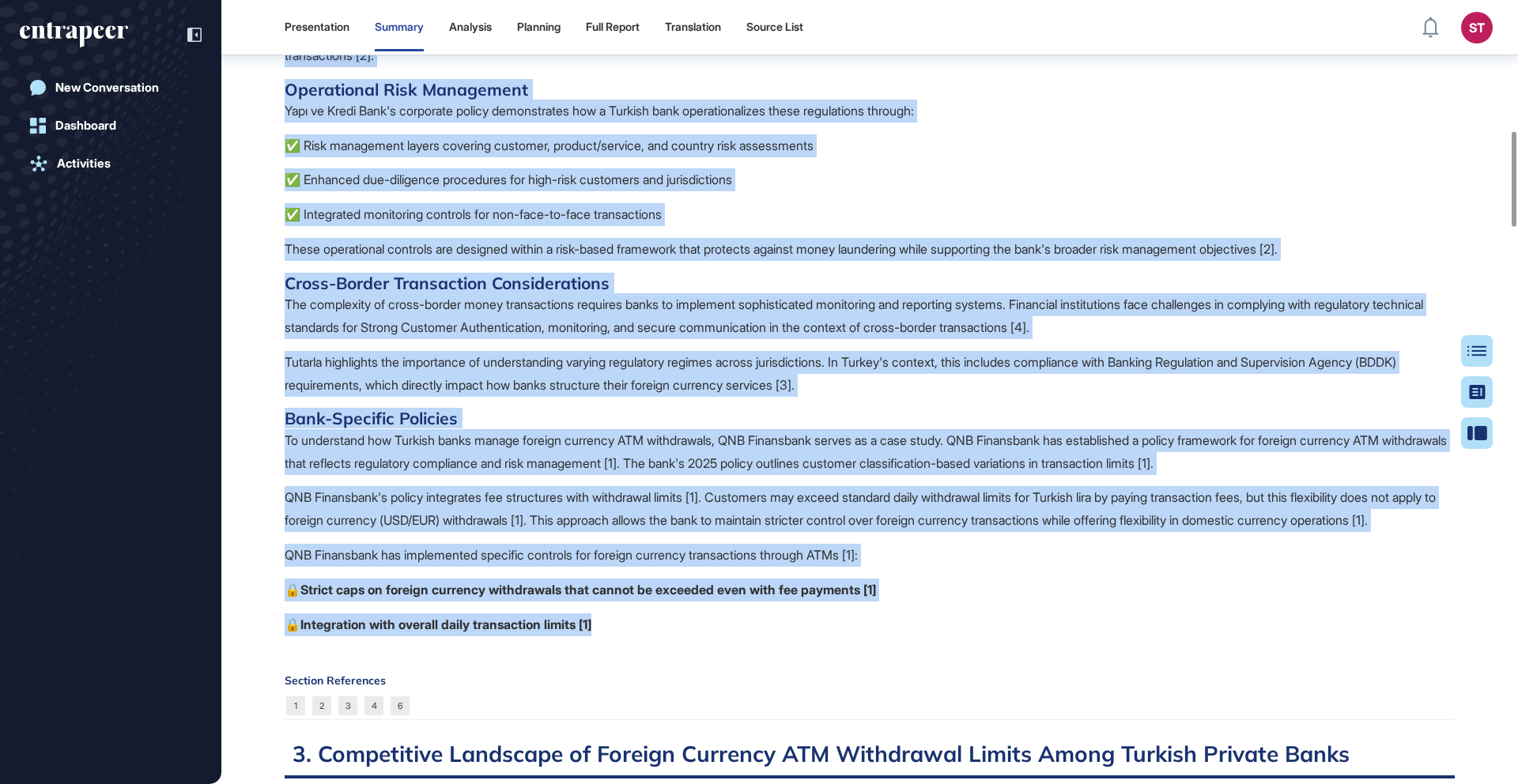
click at [626, 637] on p "🔒 Integration with overall daily transaction limits [1]" at bounding box center [870, 625] width 1170 height 23
click at [933, 602] on p "🔒 Strict caps on foreign currency withdrawals that cannot be exceeded even with…" at bounding box center [870, 590] width 1170 height 23
